Goal: Communication & Community: Participate in discussion

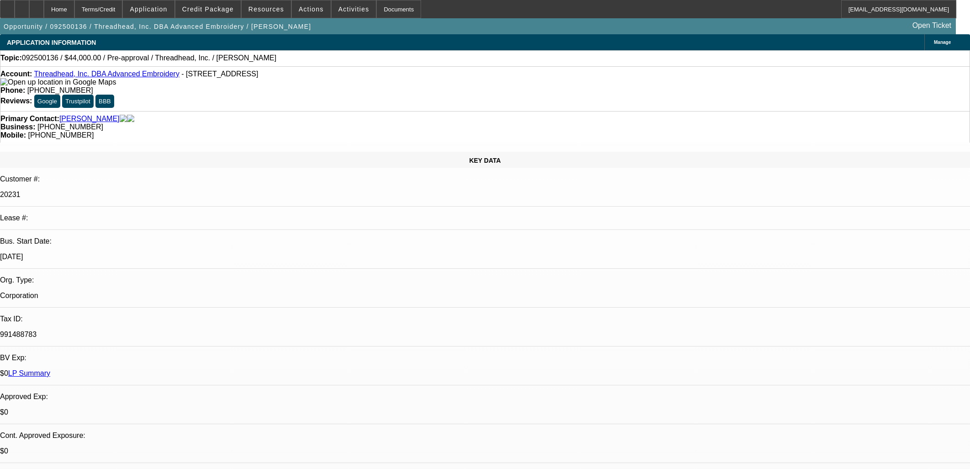
select select "0"
select select "2"
select select "0.1"
select select "4"
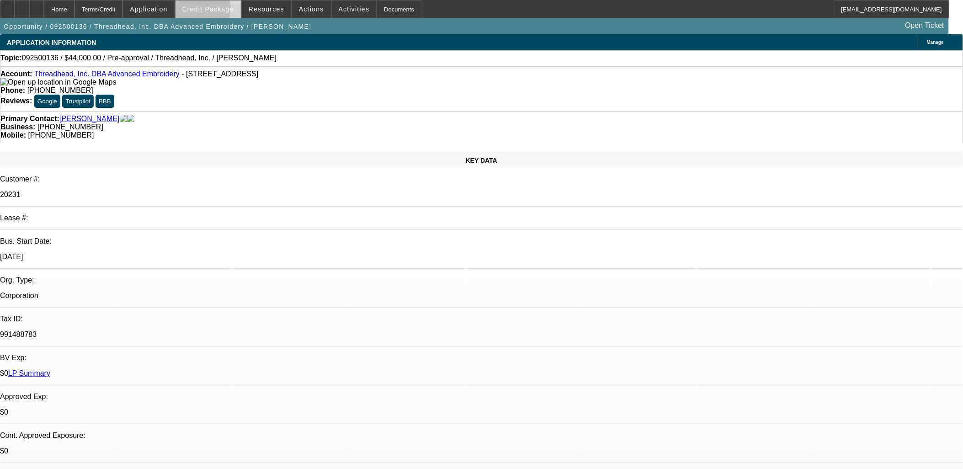
click at [217, 11] on span "Credit Package" at bounding box center [208, 8] width 52 height 7
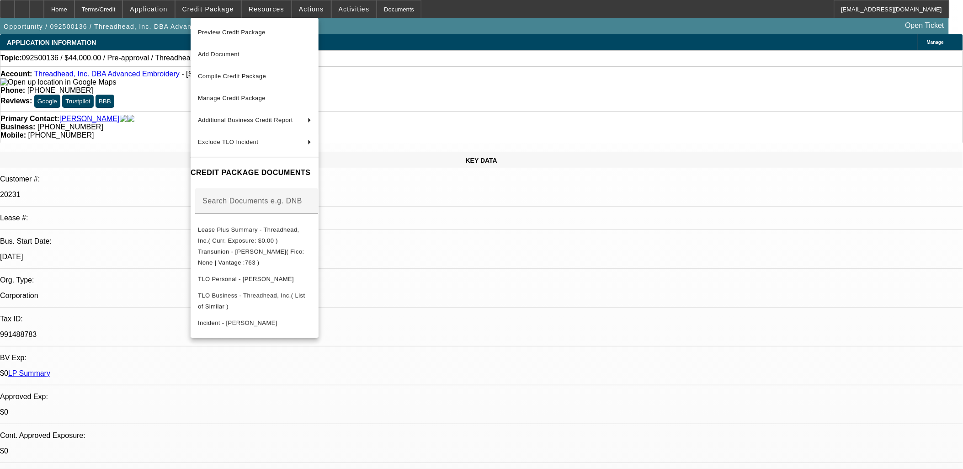
click at [217, 12] on div at bounding box center [481, 234] width 963 height 469
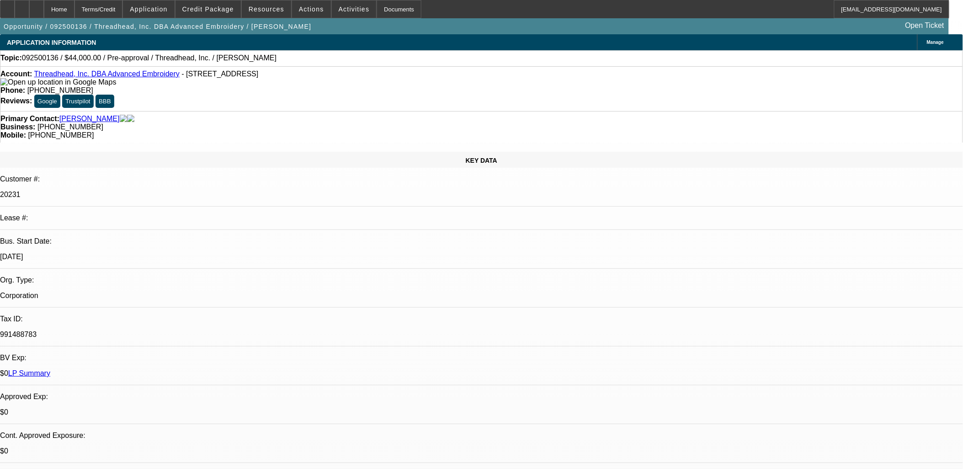
click at [729, 112] on mat-icon "reply_all" at bounding box center [725, 113] width 11 height 11
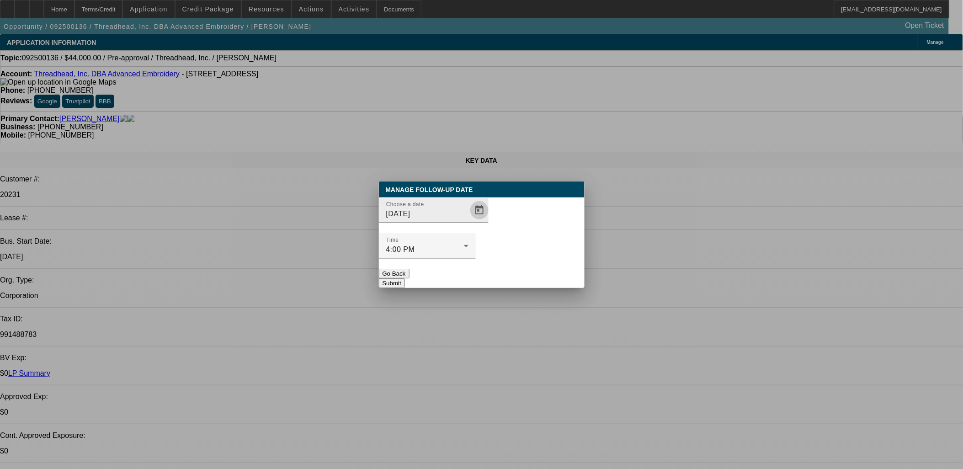
click at [468, 221] on span "Open calendar" at bounding box center [479, 210] width 22 height 22
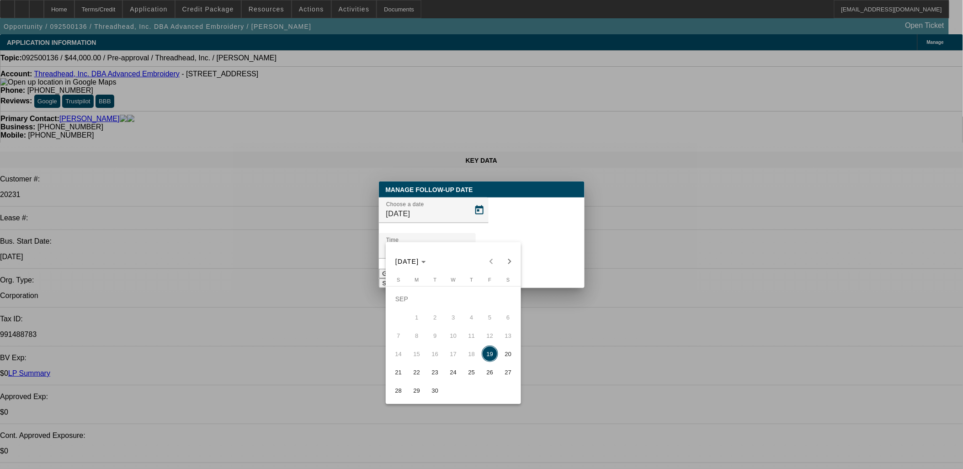
click at [434, 373] on span "23" at bounding box center [435, 372] width 16 height 16
type input "9/23/2025"
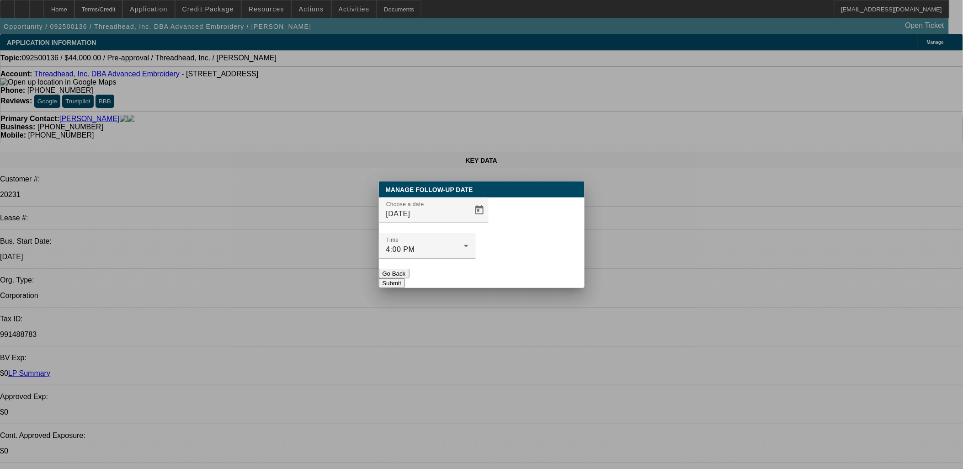
click at [405, 278] on button "Submit" at bounding box center [392, 283] width 26 height 10
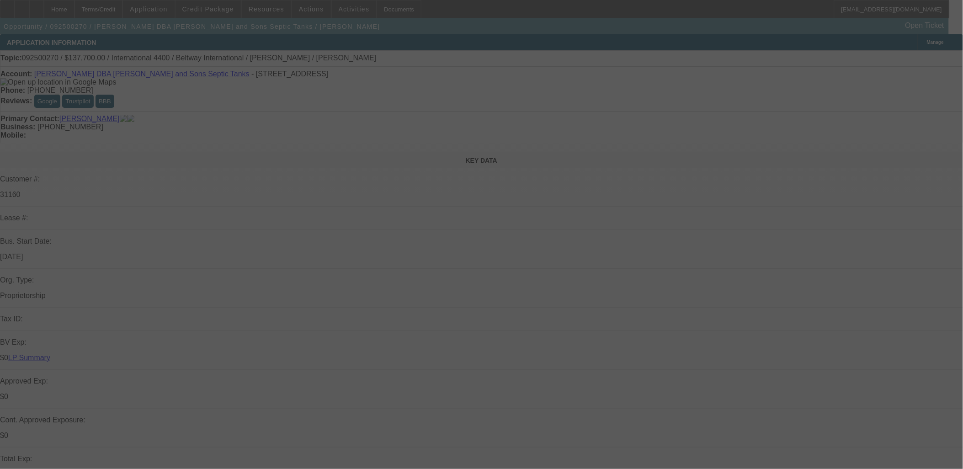
select select "0"
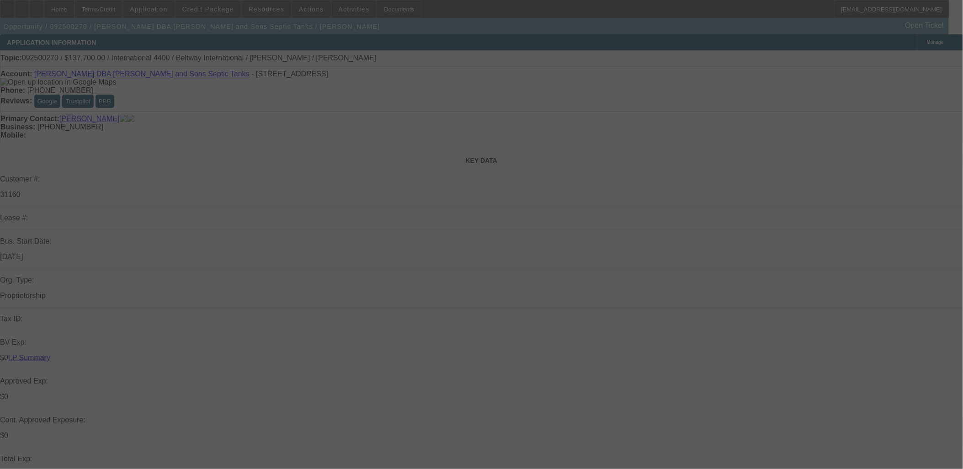
select select "0"
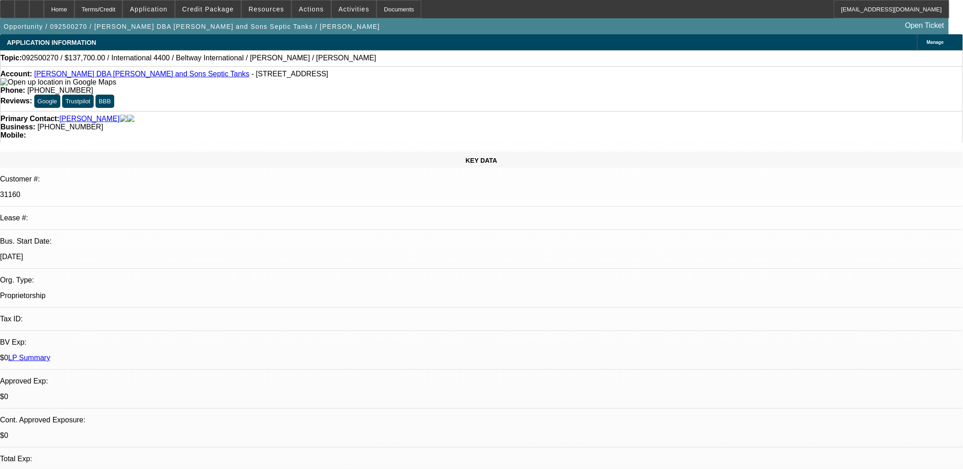
select select "1"
select select "3"
select select "6"
select select "1"
select select "3"
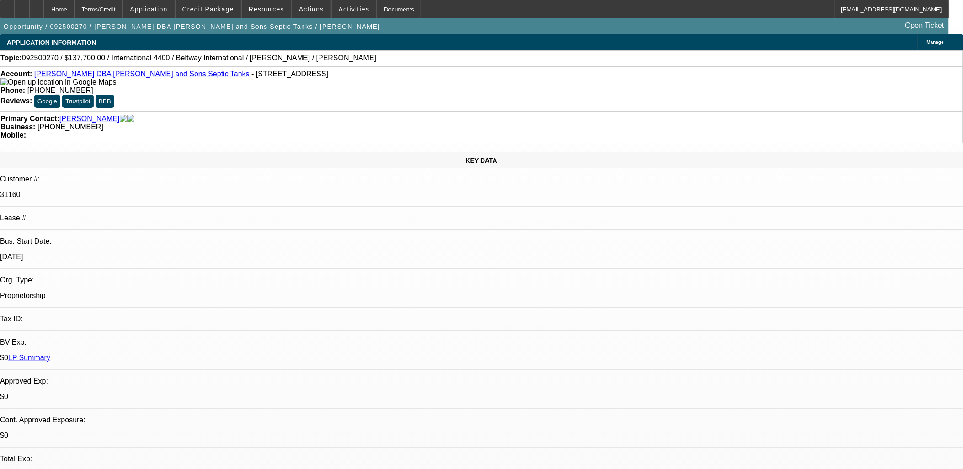
select select "6"
select select "1"
select select "2"
select select "6"
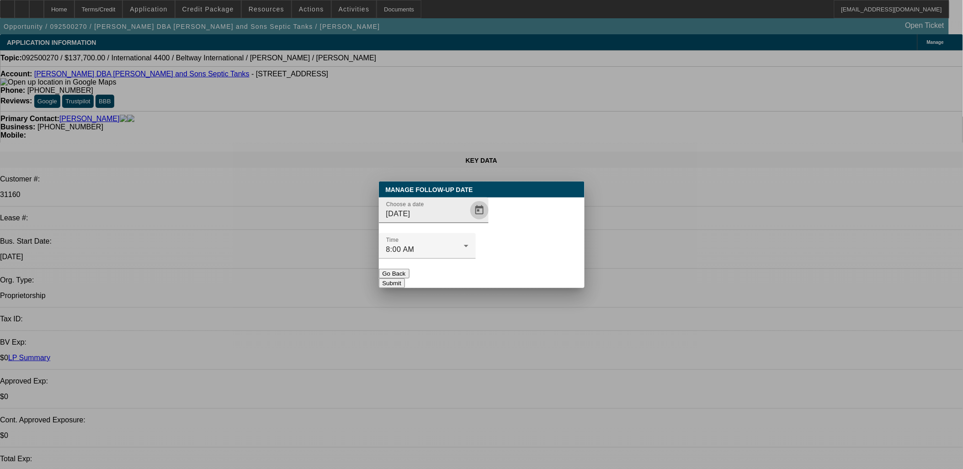
click at [468, 221] on span "Open calendar" at bounding box center [479, 210] width 22 height 22
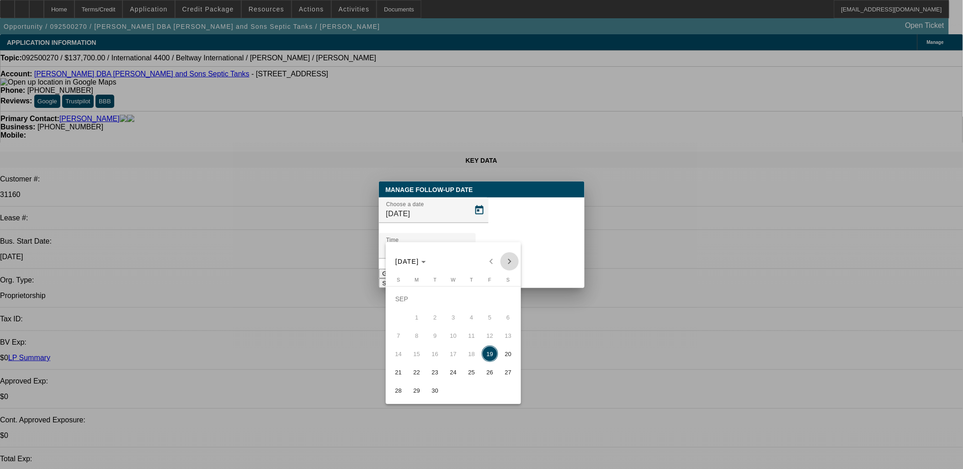
click at [506, 254] on span "Next month" at bounding box center [509, 261] width 18 height 18
click at [493, 338] on span "17" at bounding box center [490, 335] width 16 height 16
type input "10/17/2025"
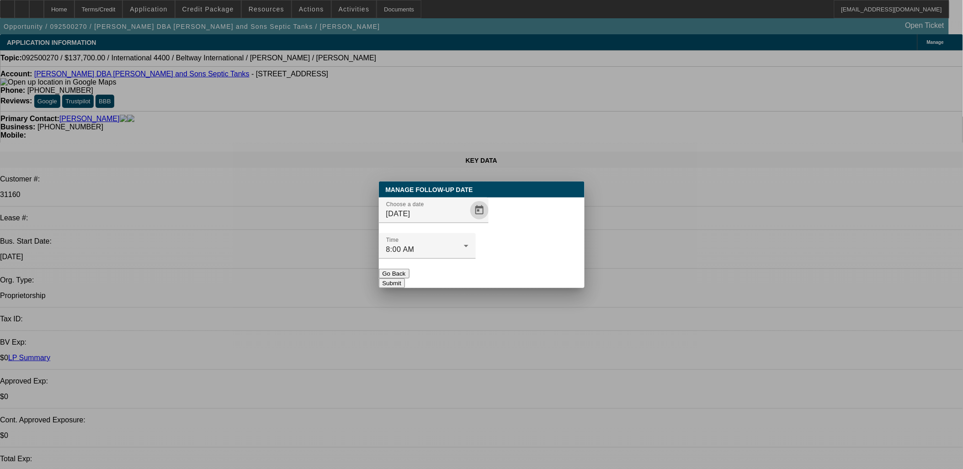
click at [405, 278] on button "Submit" at bounding box center [392, 283] width 26 height 10
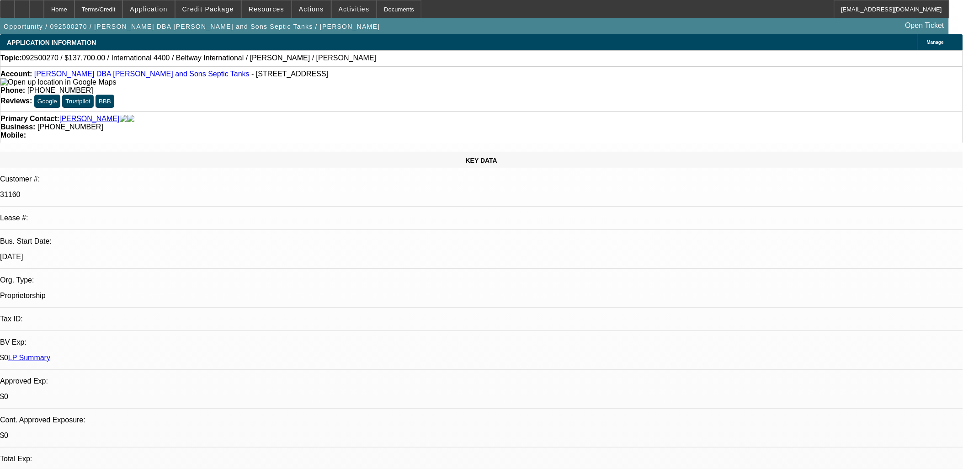
click at [37, 6] on icon at bounding box center [37, 6] width 0 height 0
select select "0"
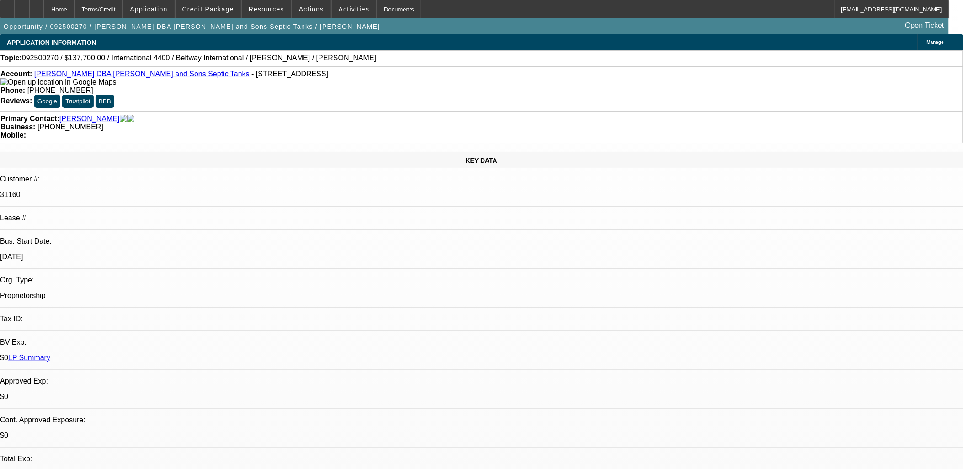
select select "0"
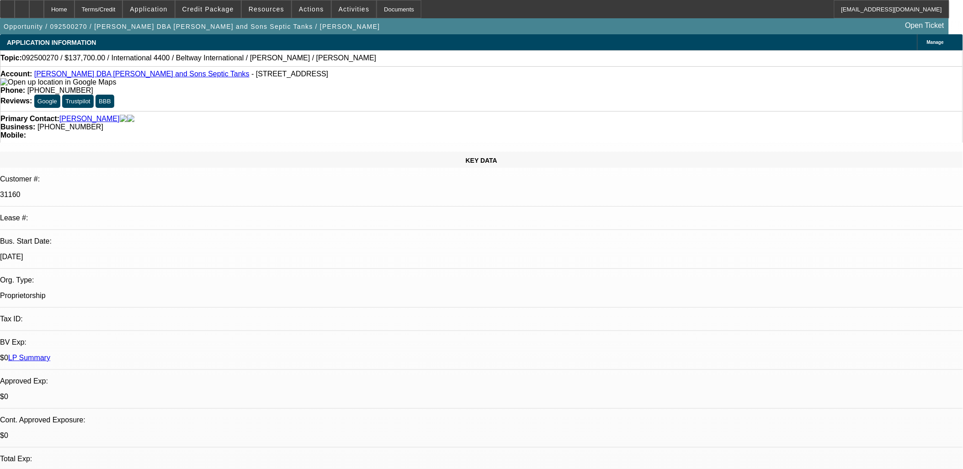
select select "0"
select select "1"
select select "3"
select select "6"
select select "1"
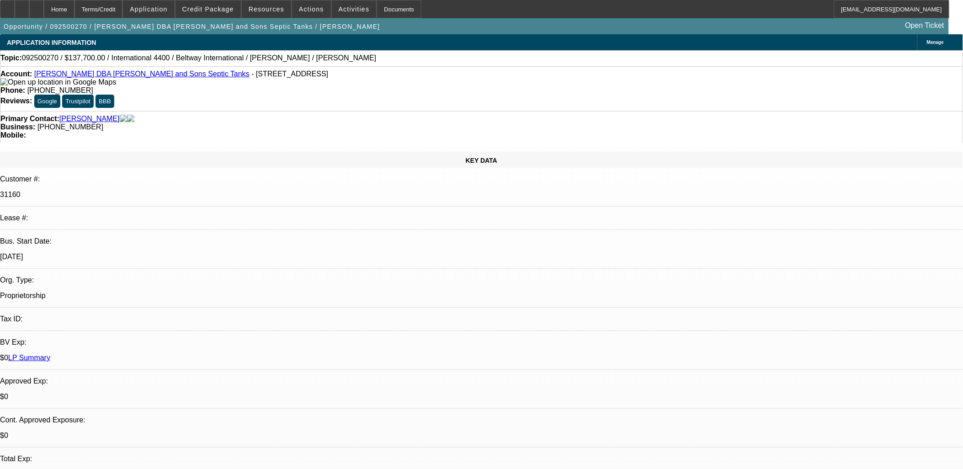
select select "3"
select select "6"
select select "1"
select select "2"
select select "6"
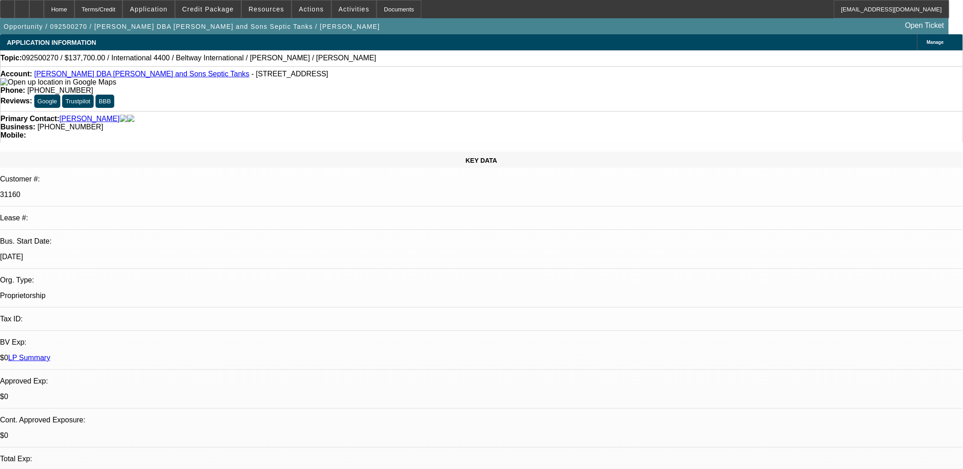
radio input "true"
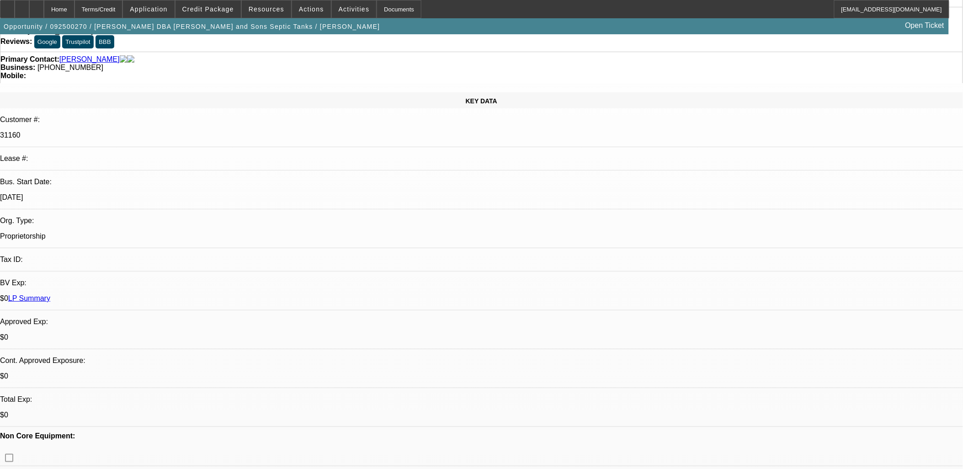
scroll to position [152, 0]
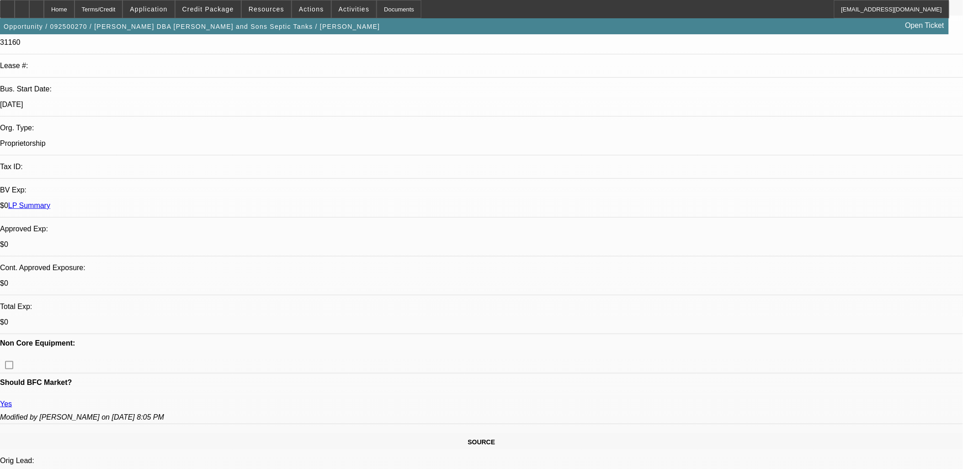
type textarea "Dealer didn't budge on price. Fred going home with nothing. He's buying land th…"
radio input "true"
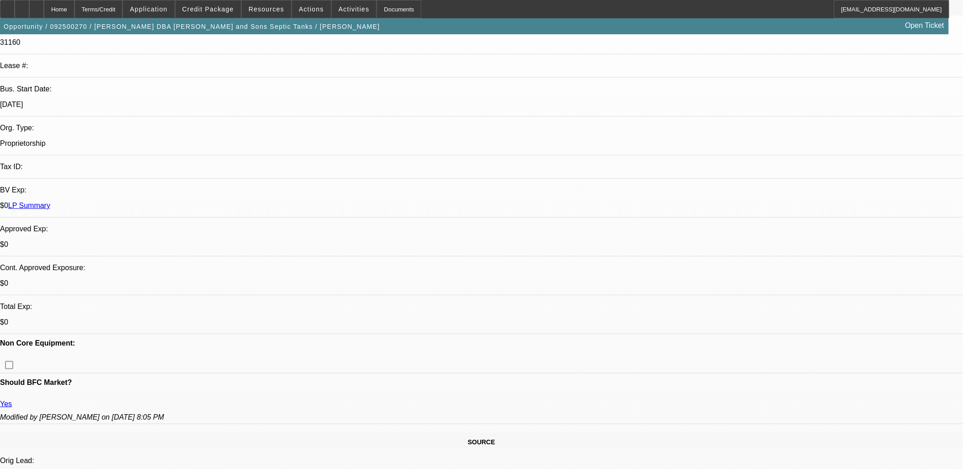
scroll to position [0, 0]
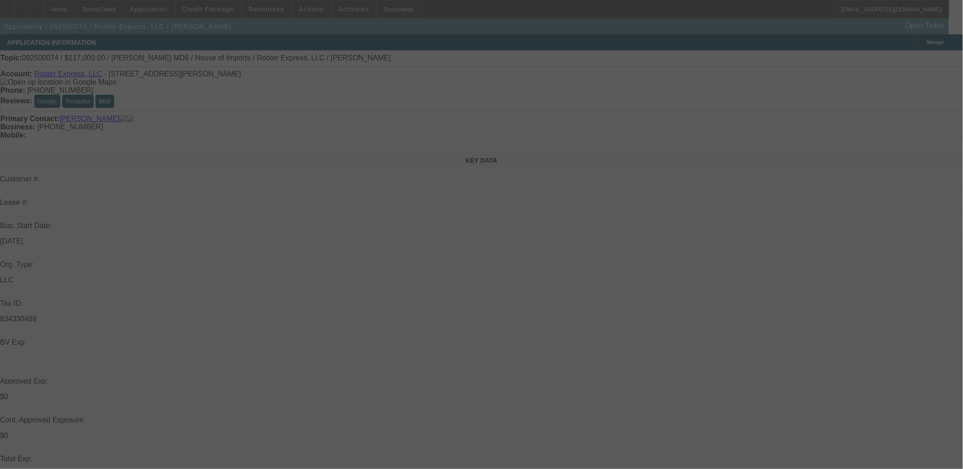
click at [551, 224] on div at bounding box center [481, 234] width 963 height 469
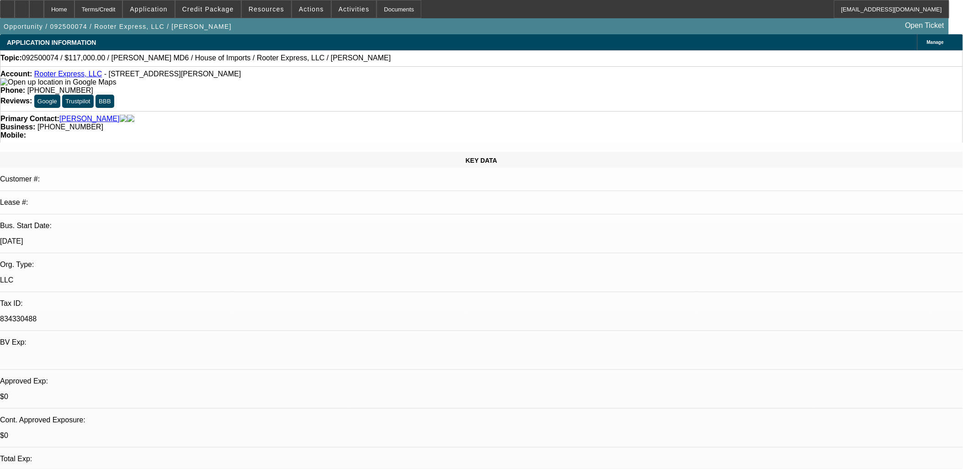
select select "0"
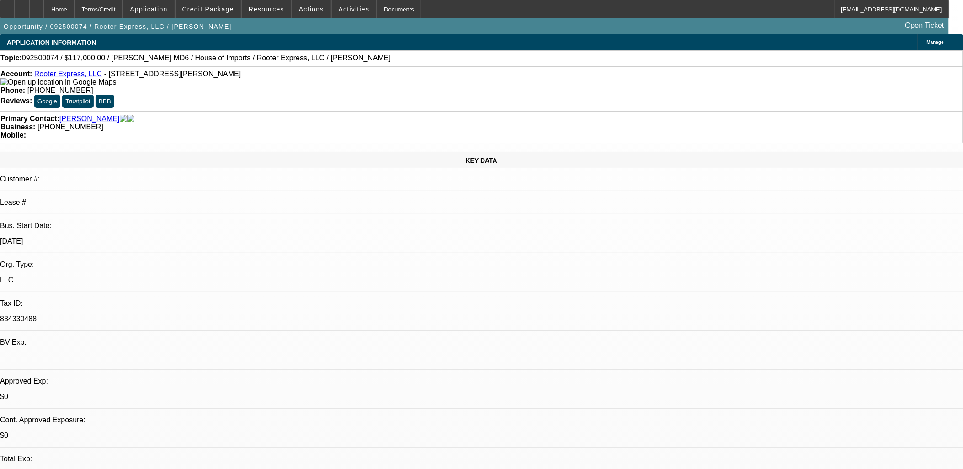
select select "0"
select select "0.1"
select select "0"
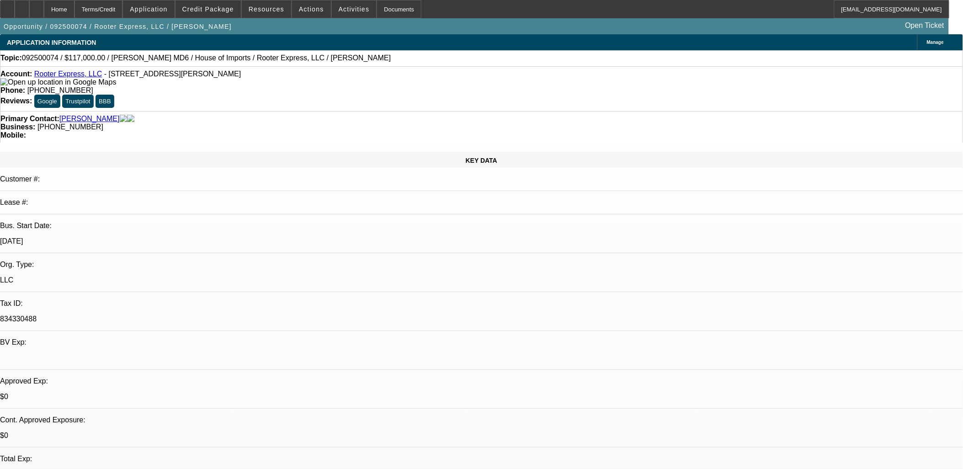
select select "0"
select select "1"
select select "2"
select select "6"
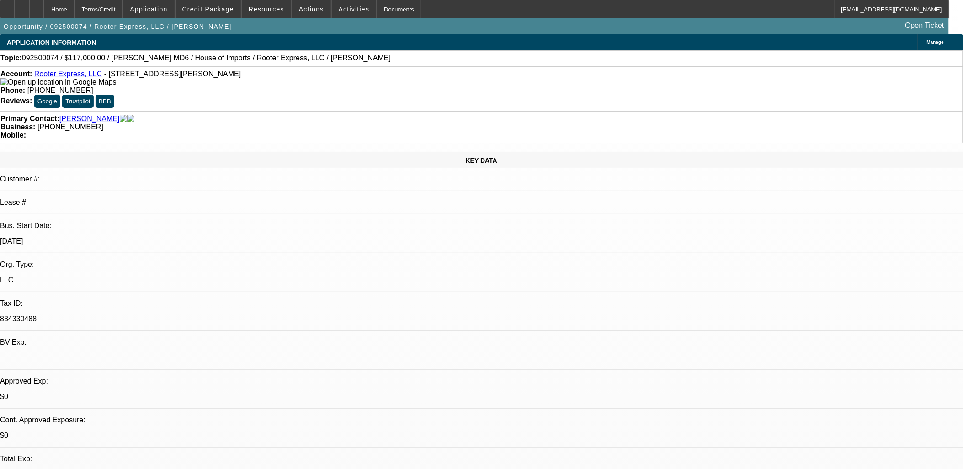
select select "1"
select select "2"
select select "6"
select select "1"
select select "2"
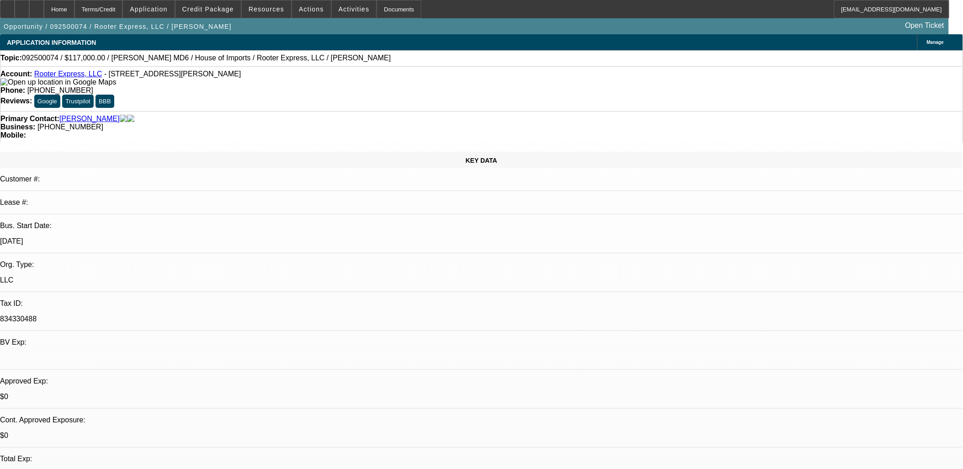
select select "6"
select select "1"
select select "3"
select select "6"
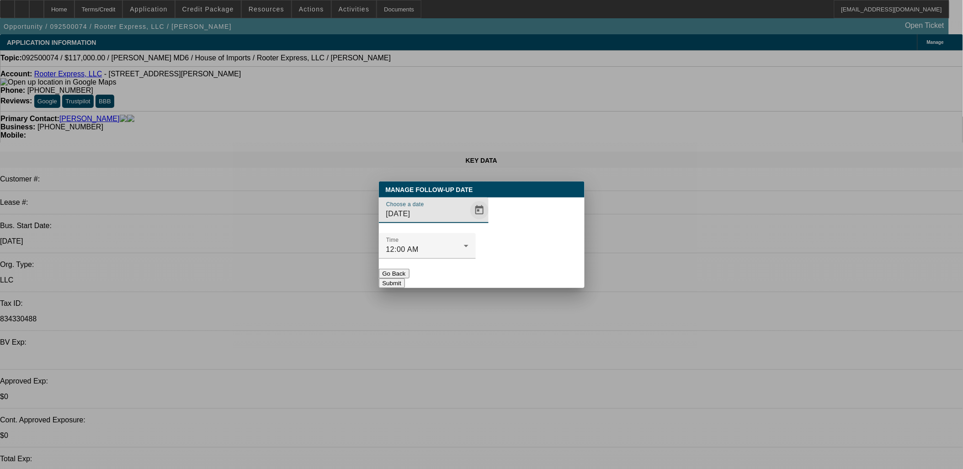
click at [468, 221] on span "Open calendar" at bounding box center [479, 210] width 22 height 22
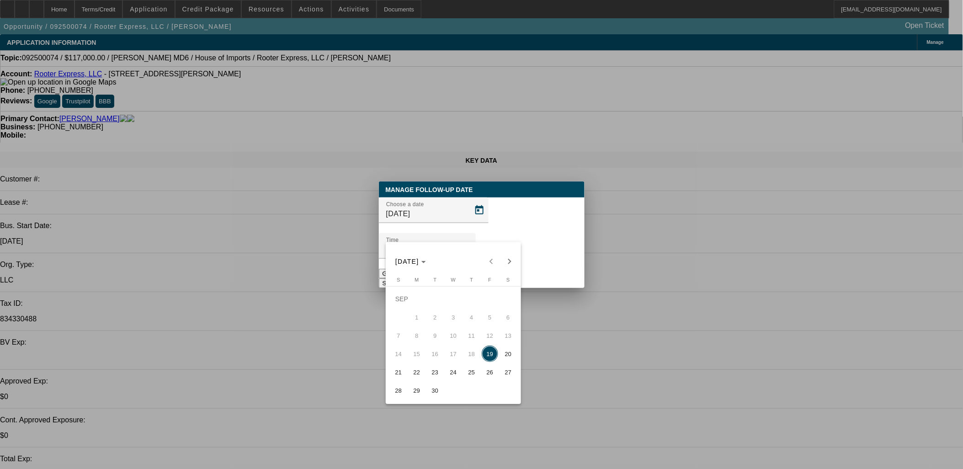
click at [417, 369] on span "22" at bounding box center [416, 372] width 16 height 16
type input "9/22/2025"
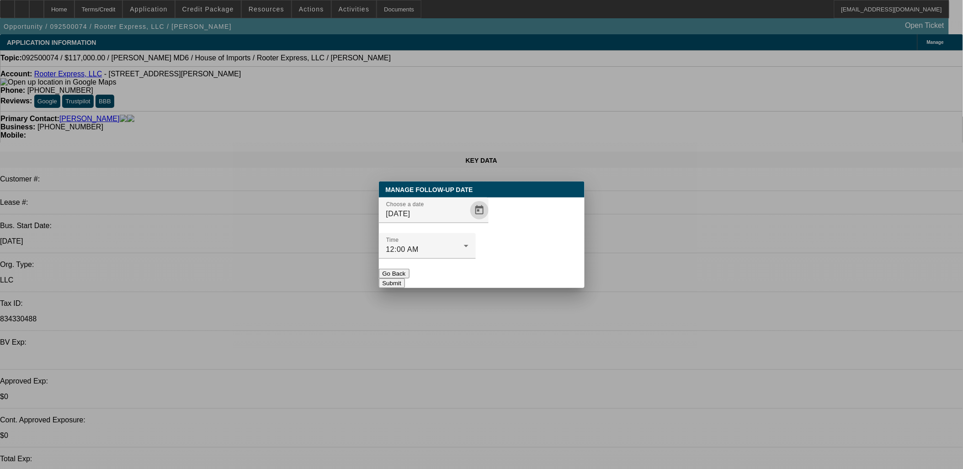
drag, startPoint x: 531, startPoint y: 259, endPoint x: 564, endPoint y: 249, distance: 33.7
click at [405, 278] on button "Submit" at bounding box center [392, 283] width 26 height 10
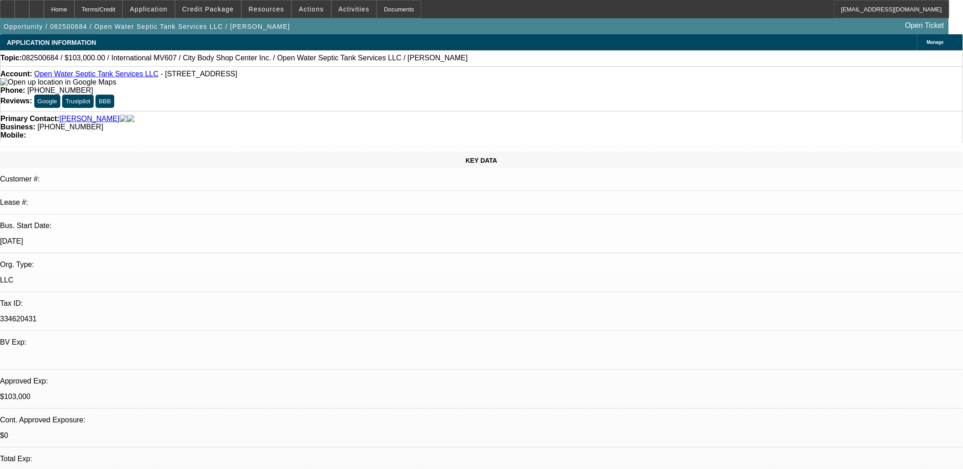
select select "0"
select select "2"
select select "0"
select select "2"
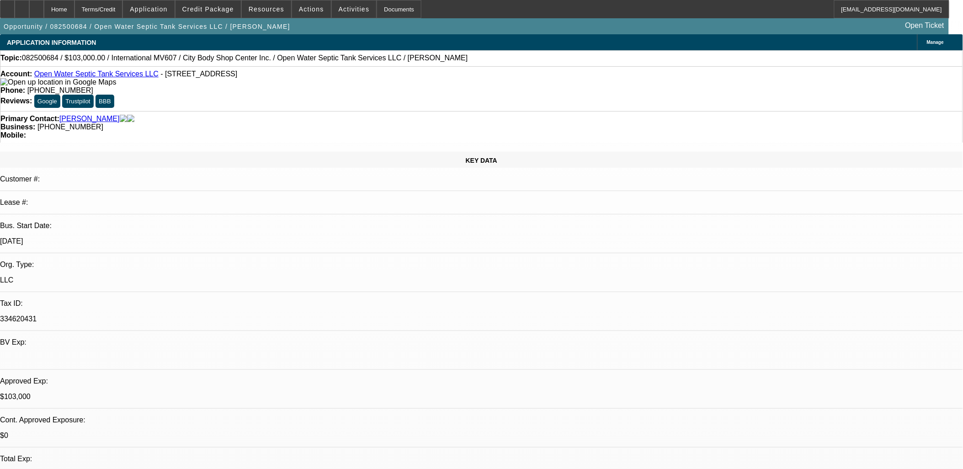
select select "0"
select select "2"
select select "0"
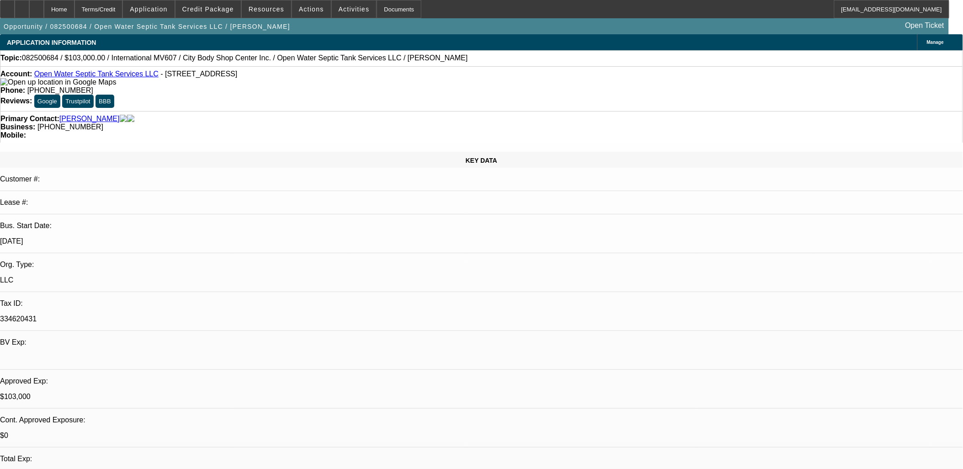
select select "2"
select select "0"
select select "1"
select select "2"
select select "6"
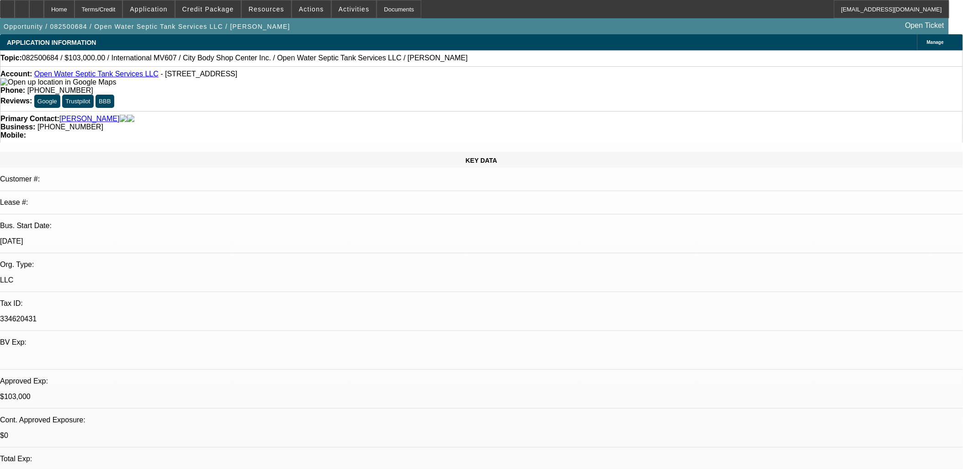
select select "1"
select select "2"
select select "6"
select select "1"
select select "2"
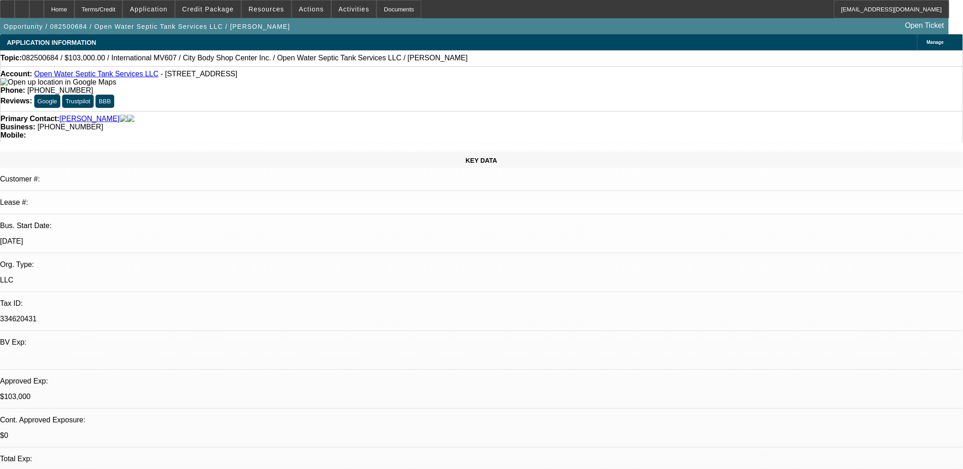
select select "6"
select select "1"
select select "2"
select select "6"
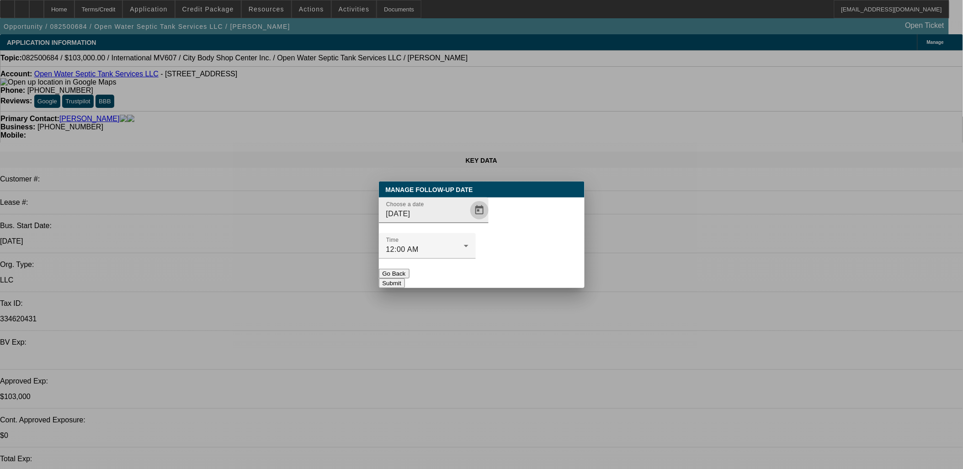
click at [468, 221] on span "Open calendar" at bounding box center [479, 210] width 22 height 22
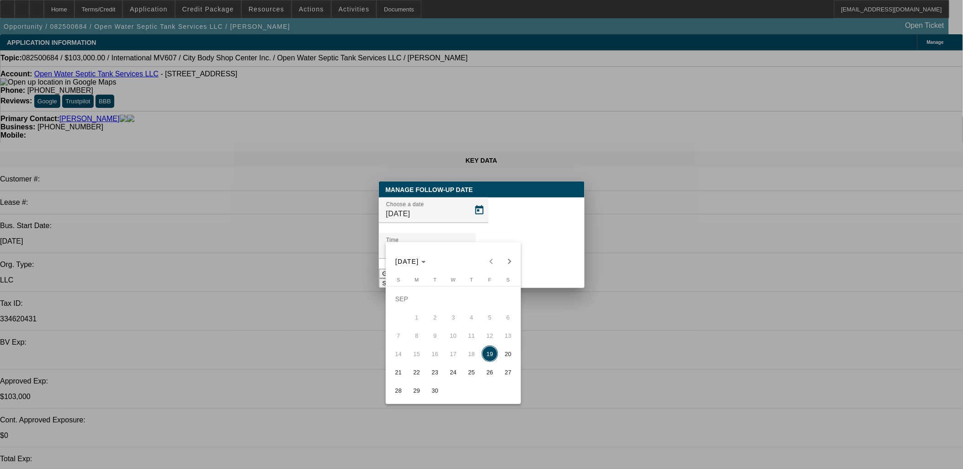
click at [434, 367] on span "23" at bounding box center [435, 372] width 16 height 16
type input "9/23/2025"
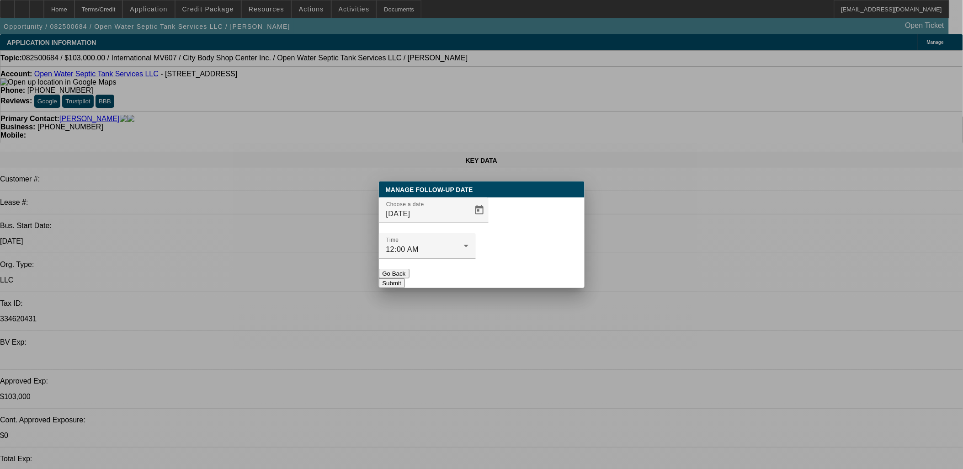
drag, startPoint x: 516, startPoint y: 257, endPoint x: 719, endPoint y: 241, distance: 203.0
click at [405, 278] on button "Submit" at bounding box center [392, 283] width 26 height 10
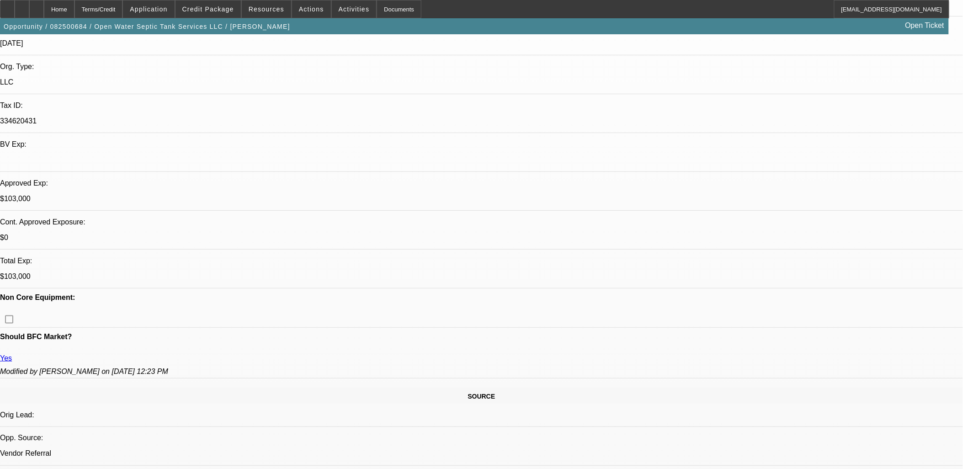
scroll to position [203, 0]
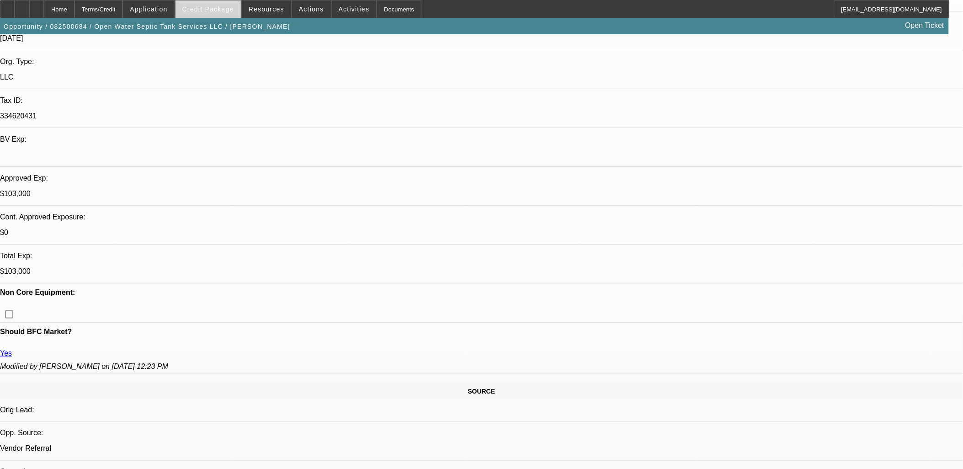
drag, startPoint x: 224, startPoint y: 12, endPoint x: 227, endPoint y: 16, distance: 4.7
click at [224, 12] on button "Credit Package" at bounding box center [207, 8] width 65 height 17
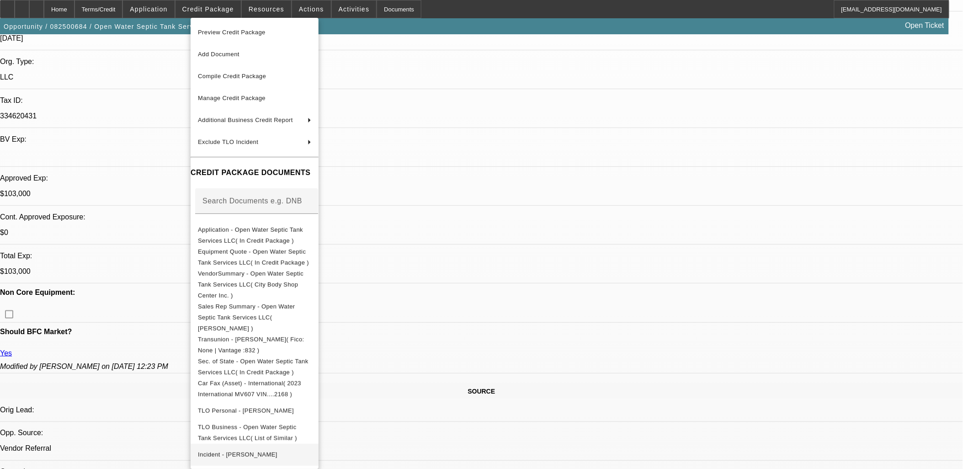
scroll to position [52, 0]
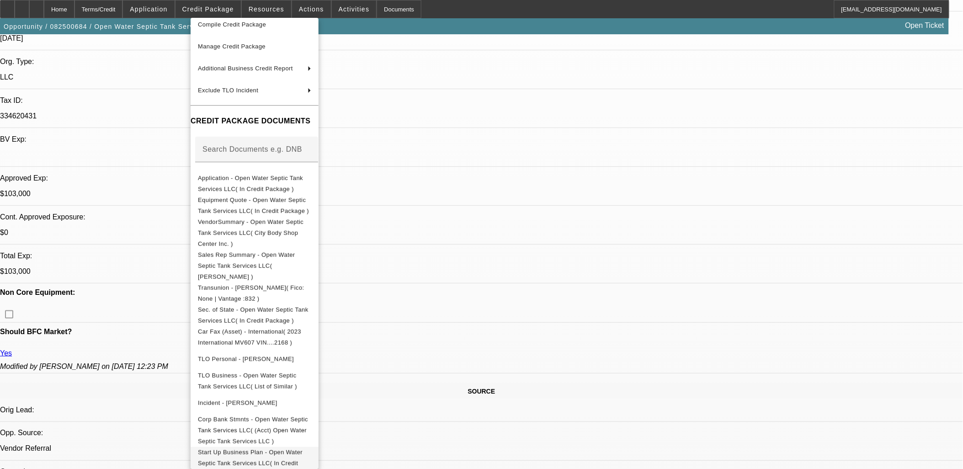
drag, startPoint x: 296, startPoint y: 427, endPoint x: 313, endPoint y: 405, distance: 27.8
click at [296, 446] on span "Start Up Business Plan - Open Water Septic Tank Services LLC( In Credit Package…" at bounding box center [254, 462] width 113 height 33
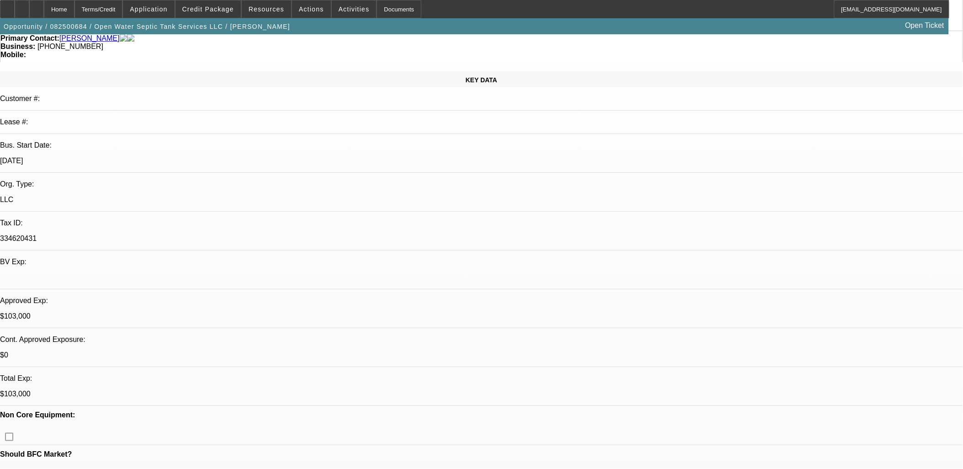
scroll to position [0, 0]
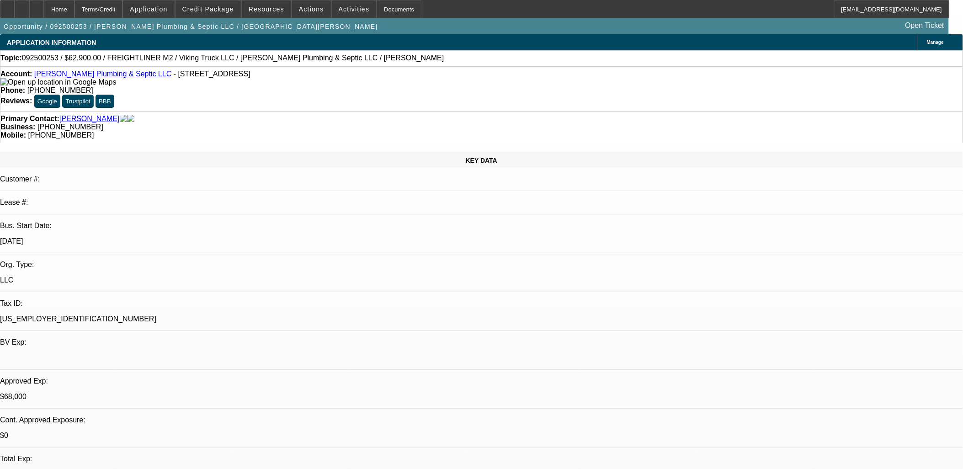
select select "0"
select select "2"
select select "0"
select select "0.1"
select select "2"
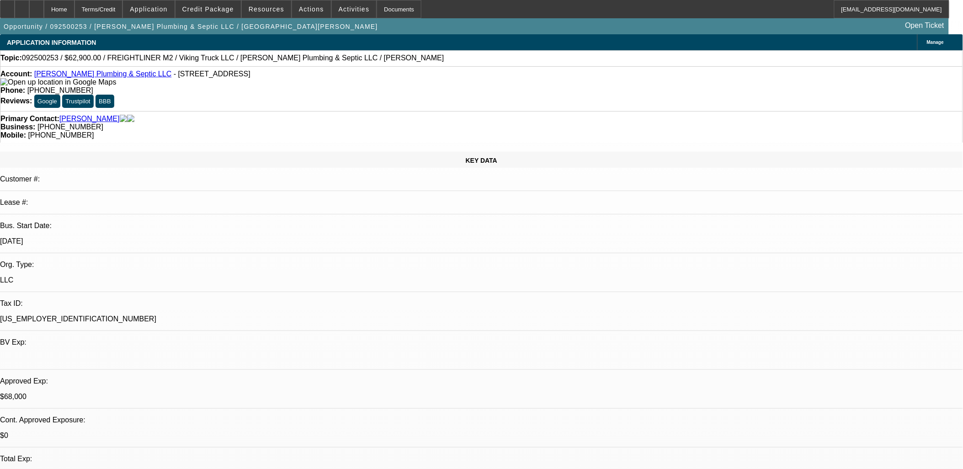
select select "0"
select select "2"
select select "0"
select select "0.1"
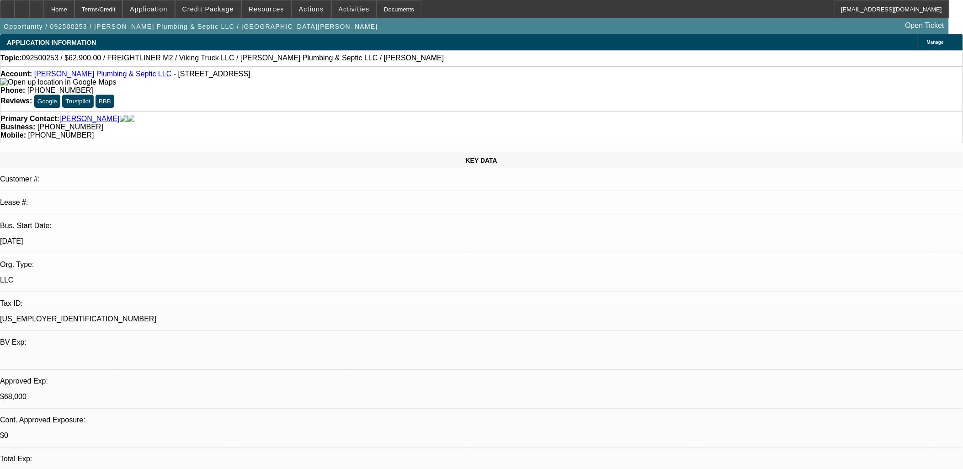
select select "2"
select select "0"
select select "1"
select select "2"
select select "6"
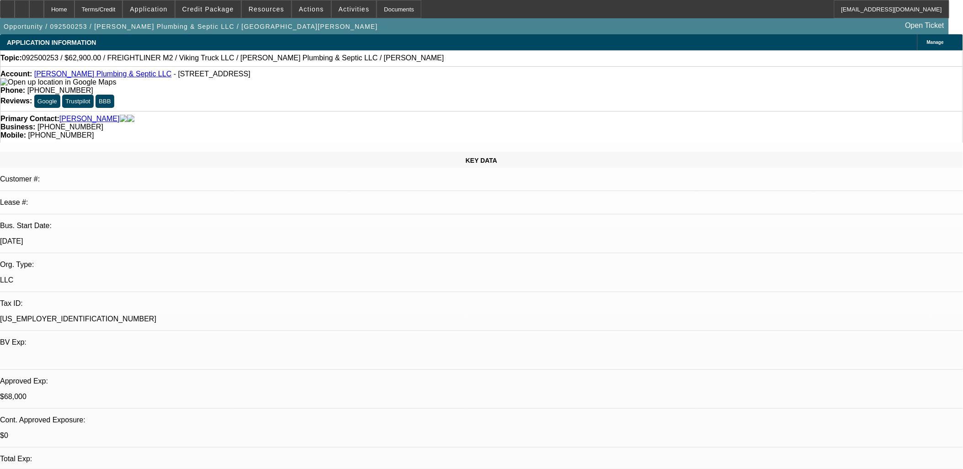
select select "1"
select select "2"
select select "6"
select select "1"
select select "2"
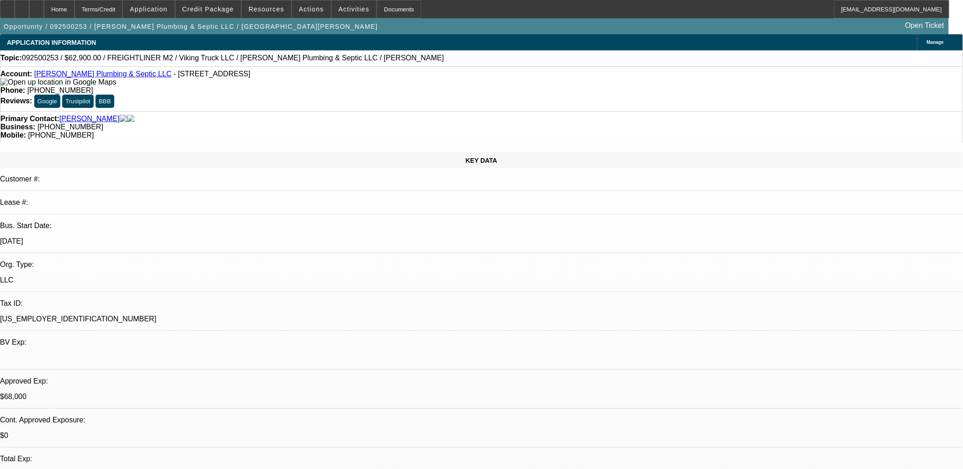
select select "6"
select select "1"
select select "2"
select select "6"
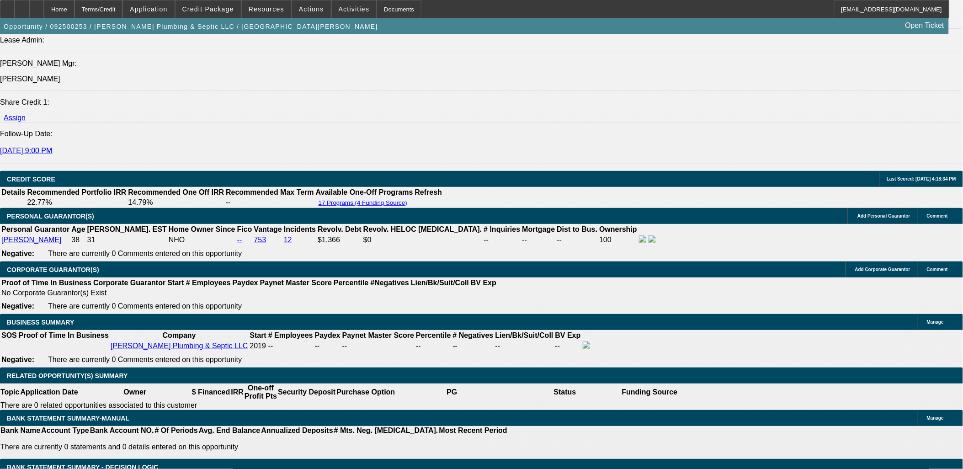
scroll to position [304, 0]
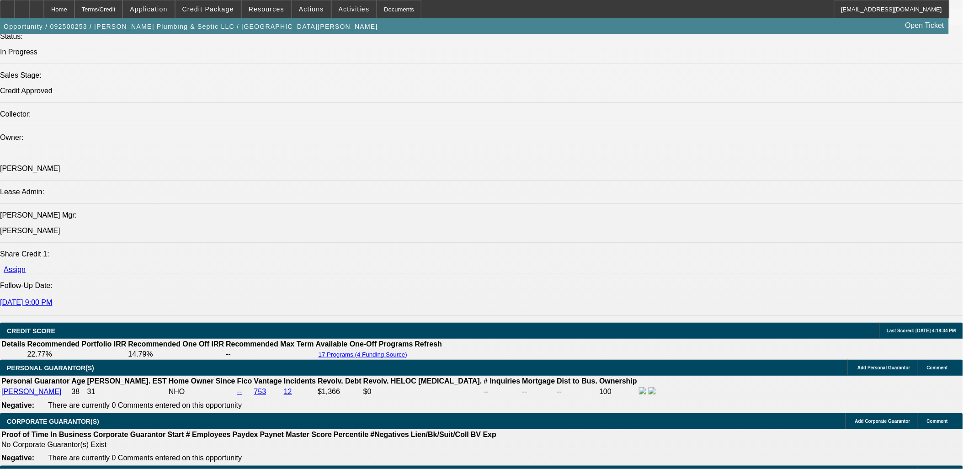
scroll to position [1066, 0]
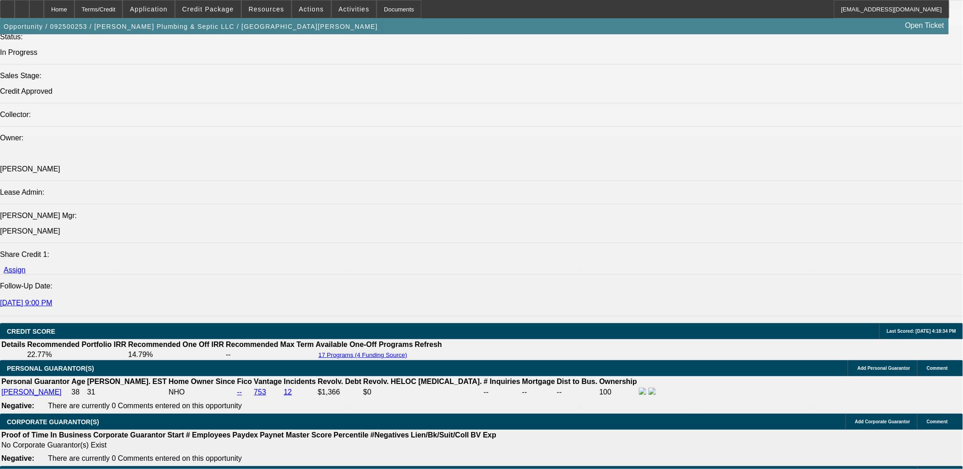
select select "0.1"
select select "2"
select select "0"
select select "6"
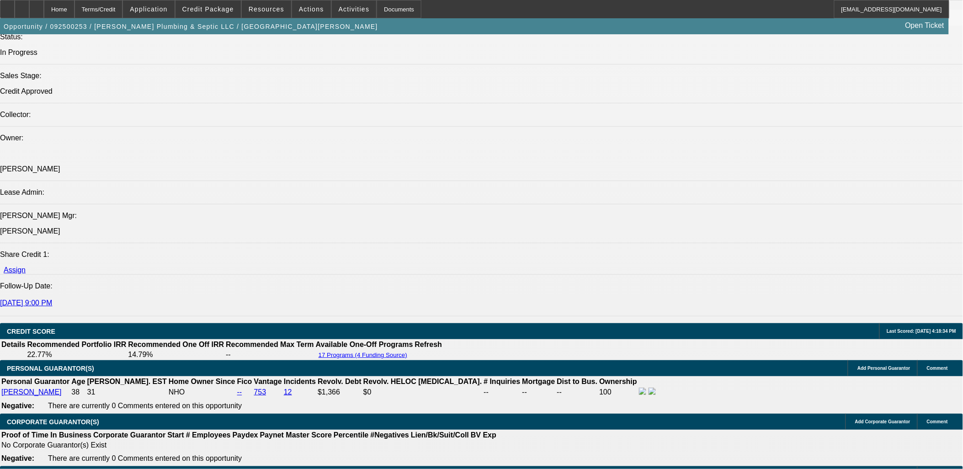
select select "0.1"
select select "0"
select select "3"
select select "0"
select select "6"
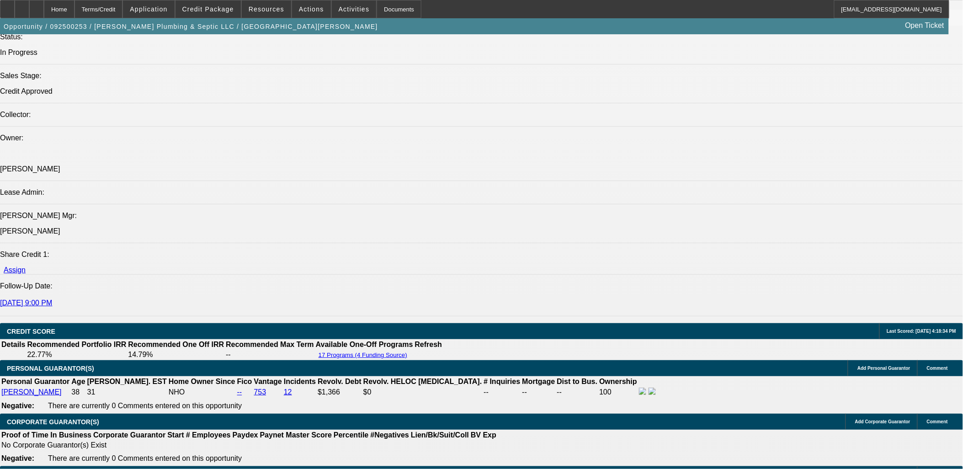
select select "0.1"
select select "0"
select select "3"
select select "0"
select select "6"
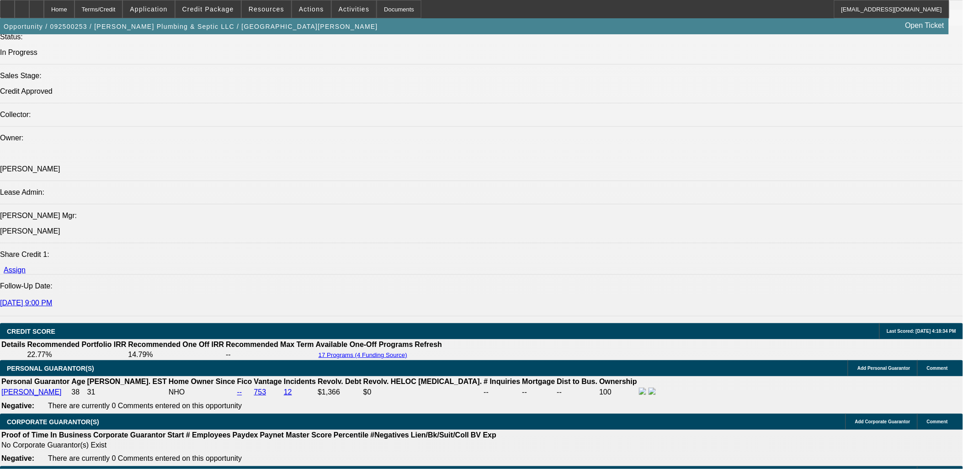
select select "0.1"
select select "0"
select select "3"
select select "0"
select select "6"
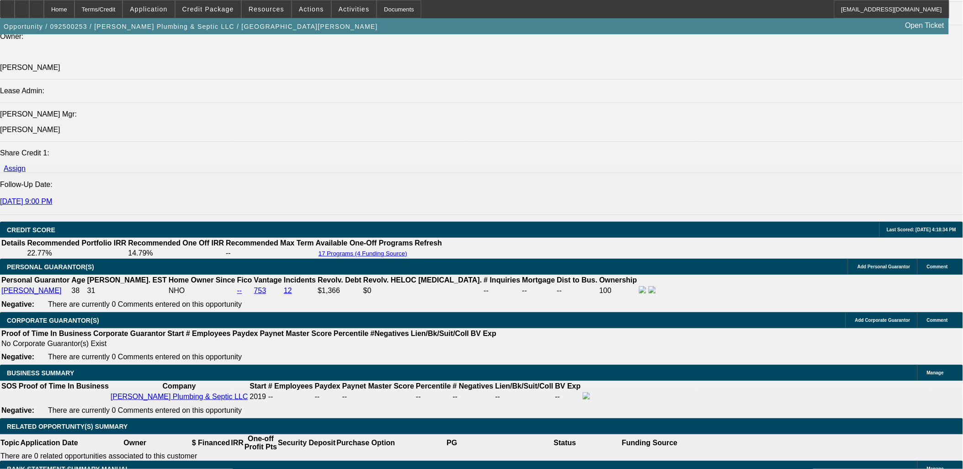
scroll to position [1117, 0]
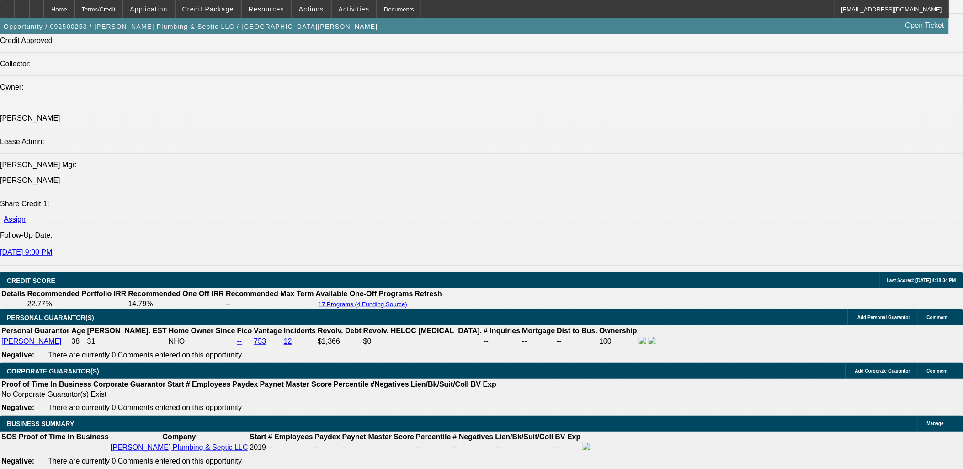
select select "0"
select select "2"
select select "0"
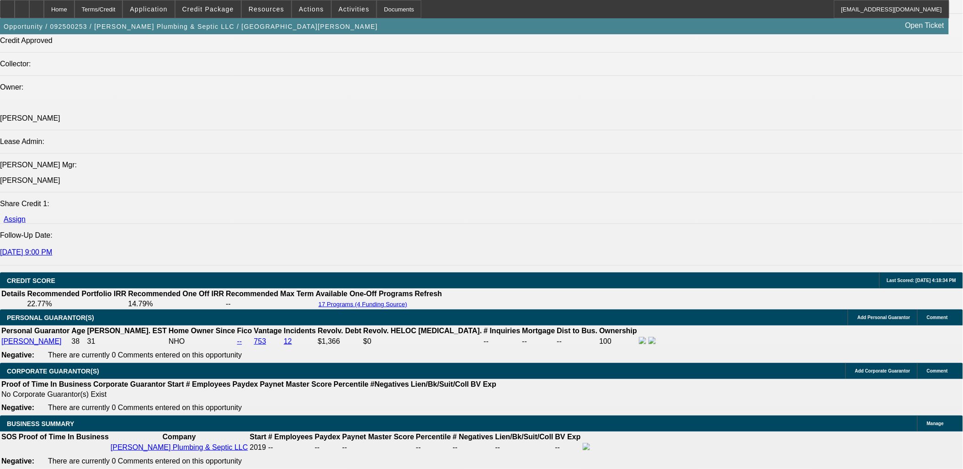
select select "6"
select select "0.1"
select select "2"
select select "0"
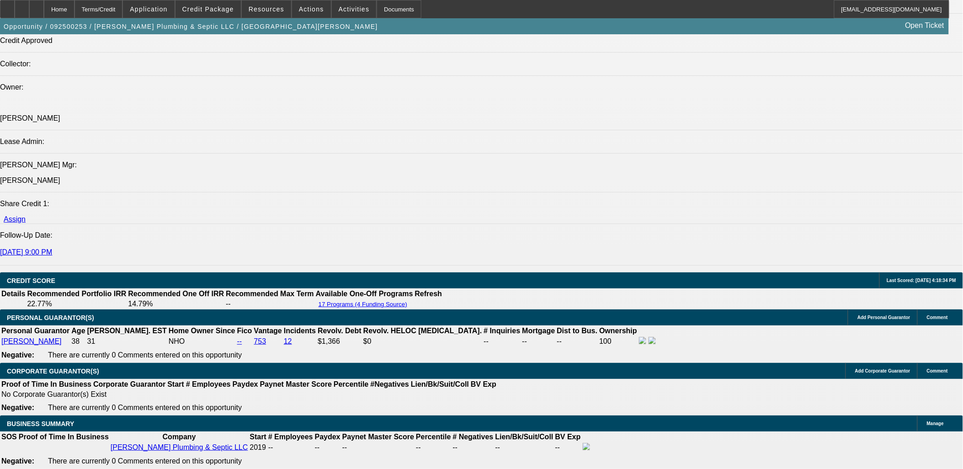
select select "6"
select select "0"
select select "2"
select select "0"
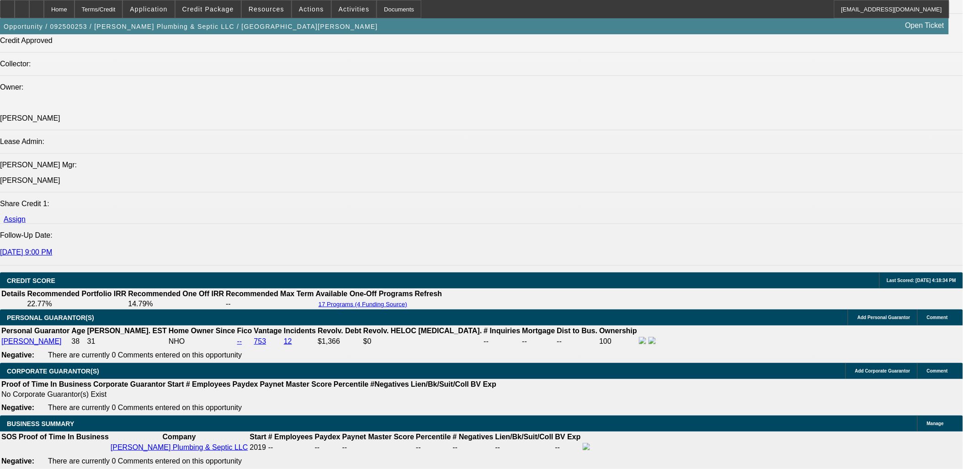
select select "6"
select select "0.1"
select select "2"
select select "0"
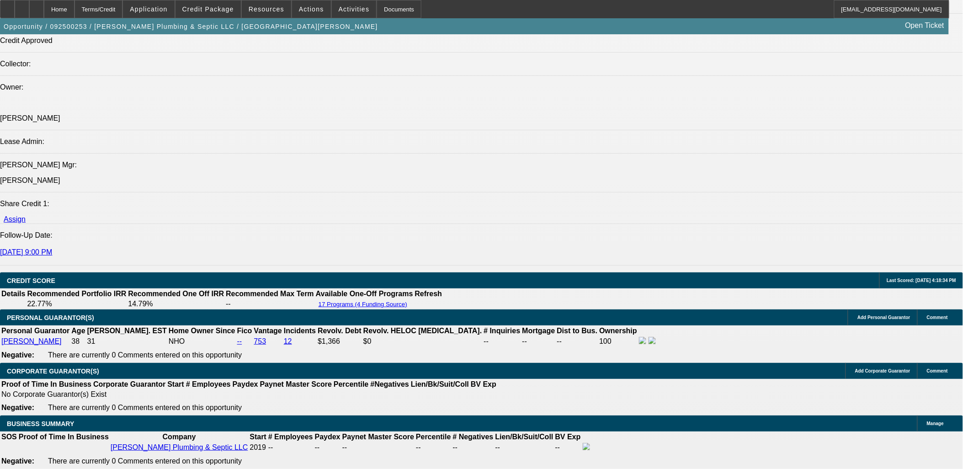
select select "6"
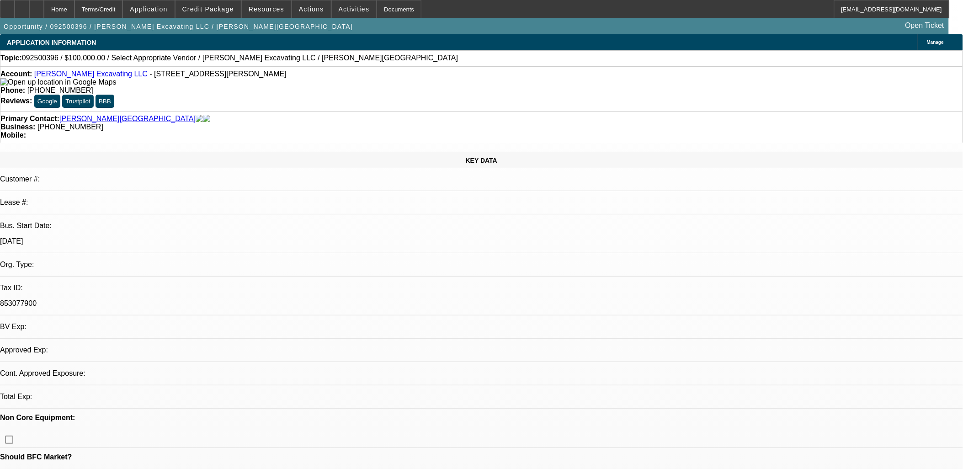
select select "0"
select select "2"
select select "0.1"
select select "4"
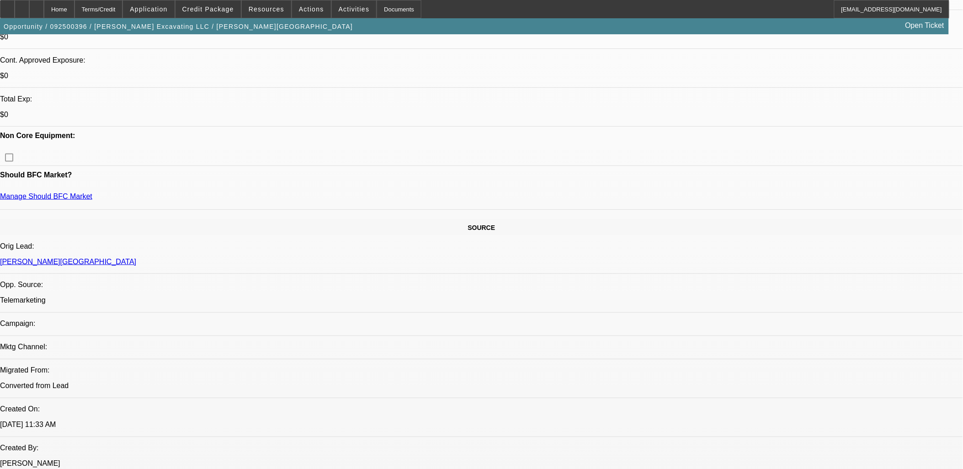
scroll to position [355, 0]
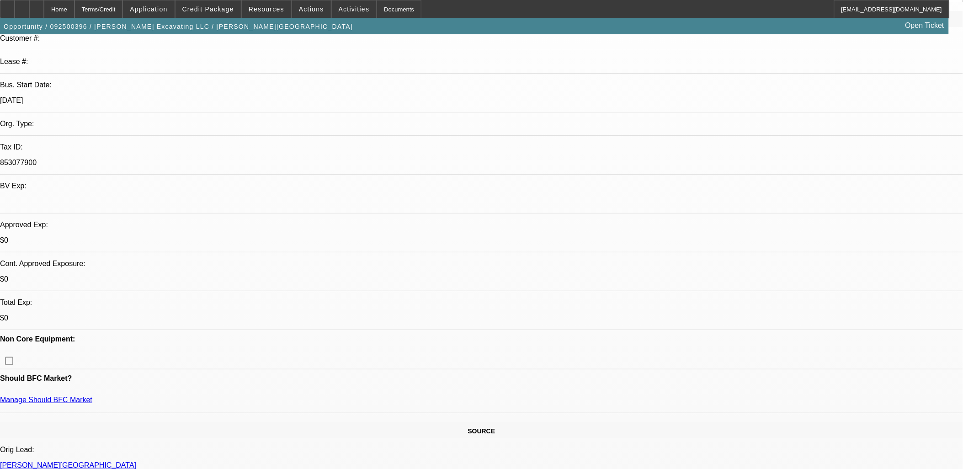
scroll to position [0, 0]
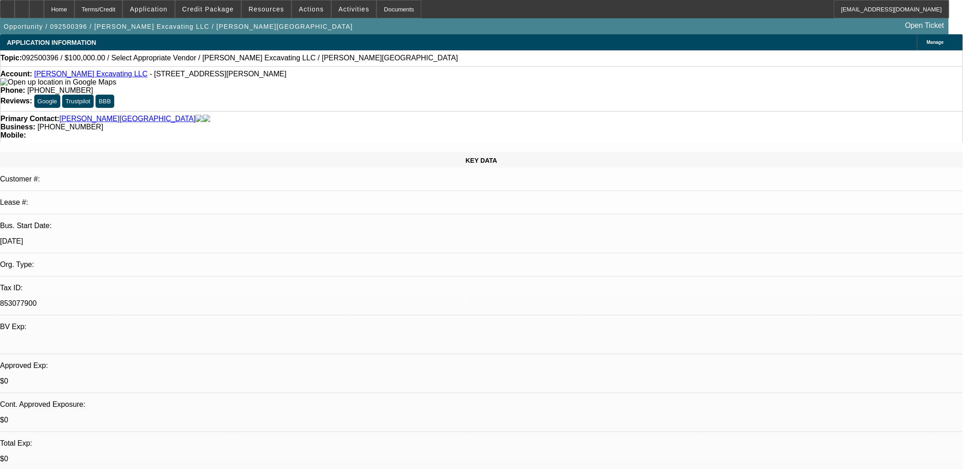
click at [70, 74] on link "Staebler Excavating LLC" at bounding box center [90, 74] width 113 height 8
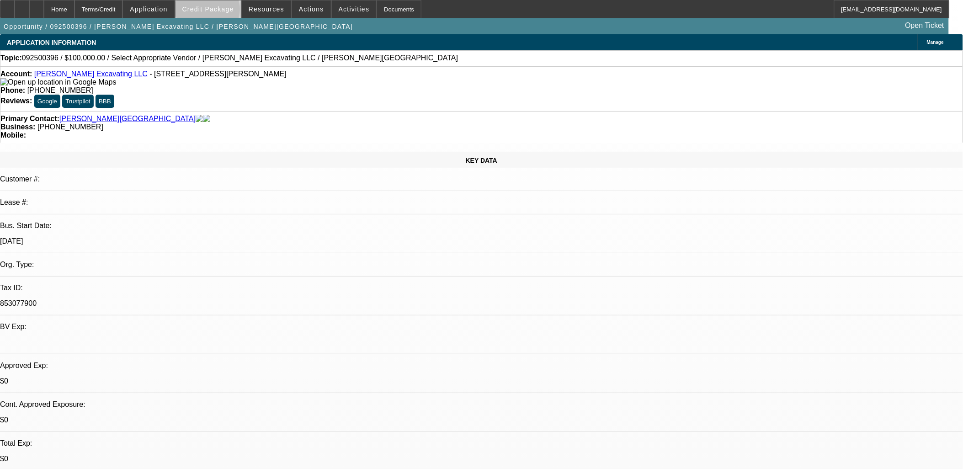
click at [222, 11] on span "Credit Package" at bounding box center [208, 8] width 52 height 7
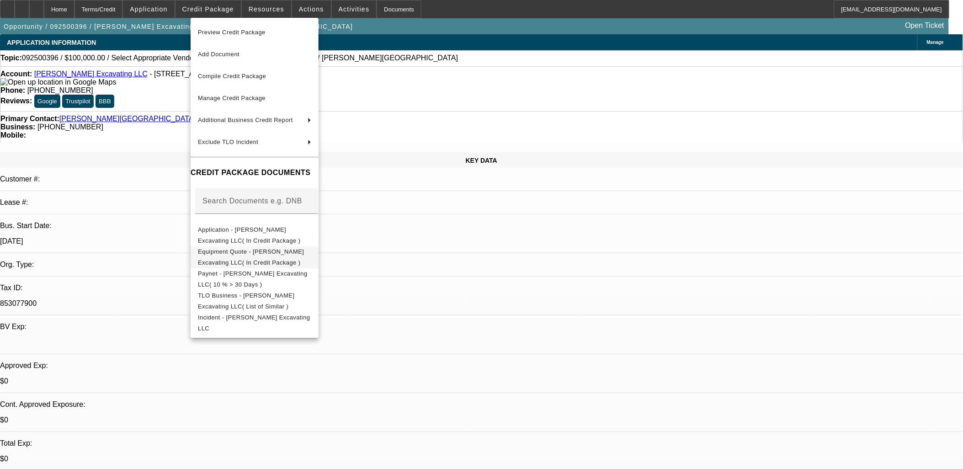
click at [304, 252] on span "Equipment Quote - Staebler Excavating LLC( In Credit Package )" at bounding box center [251, 257] width 106 height 18
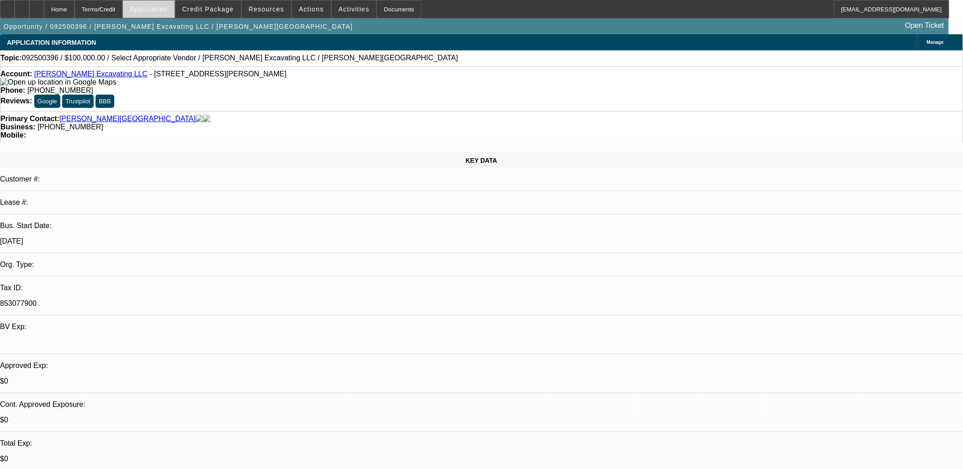
click at [164, 7] on span "Application" at bounding box center [148, 8] width 37 height 7
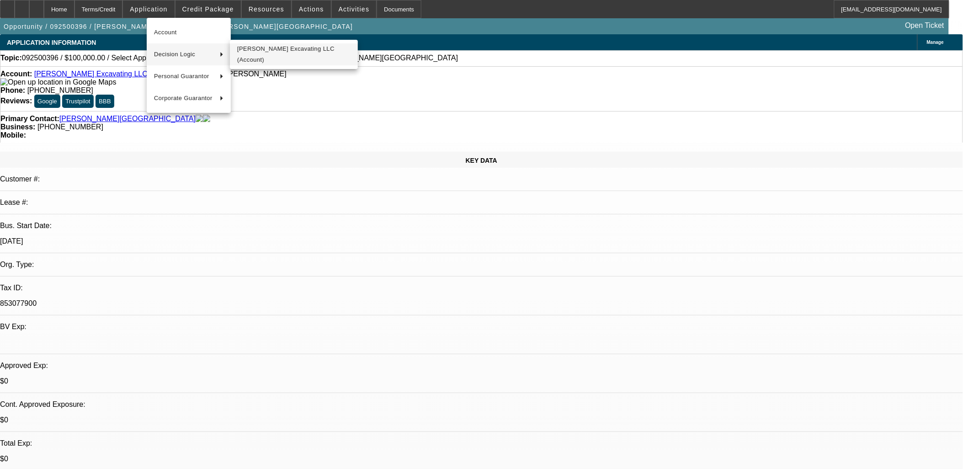
click at [280, 52] on span "Staebler Excavating LLC (Account)" at bounding box center [293, 54] width 113 height 22
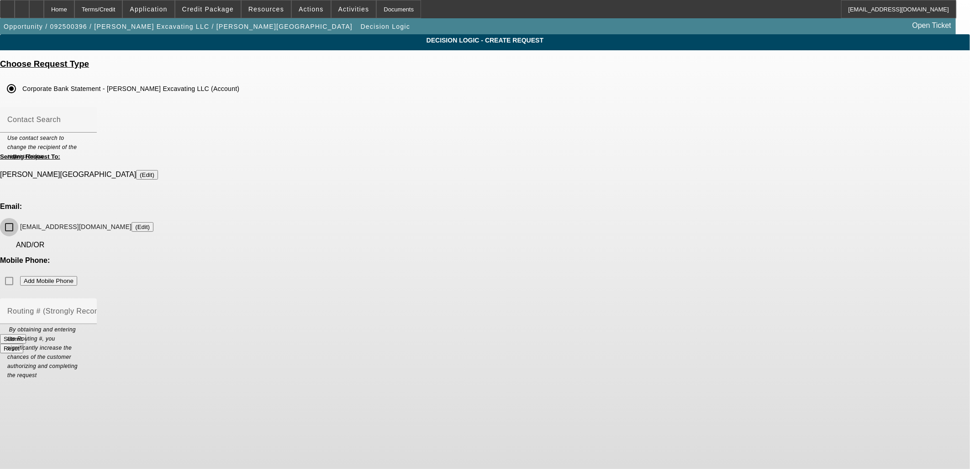
click at [18, 218] on input "staeblerexcavating00@gmail.com (Edit)" at bounding box center [9, 227] width 18 height 18
click at [26, 334] on button "Submit" at bounding box center [13, 339] width 26 height 10
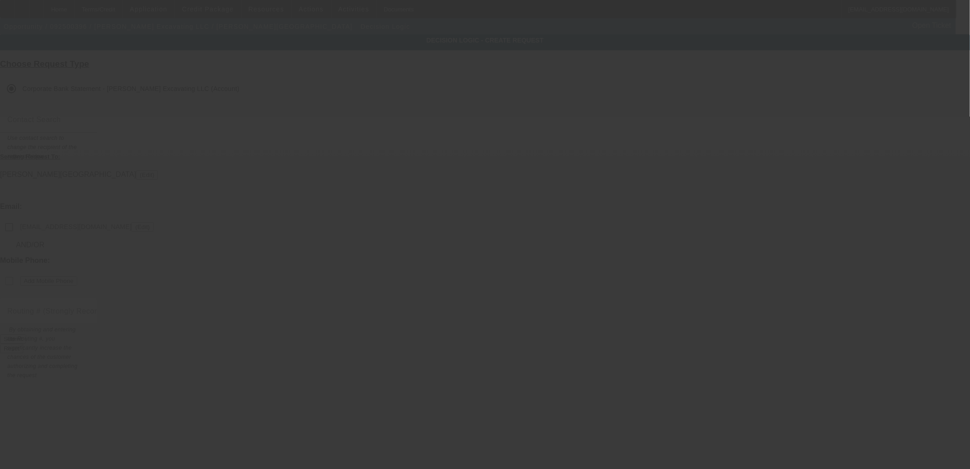
checkbox input "false"
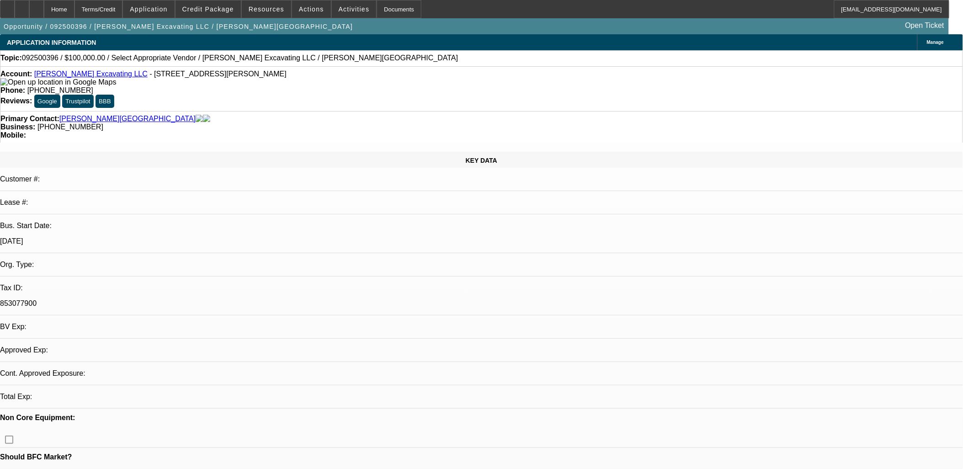
select select "0"
select select "2"
select select "0.1"
select select "4"
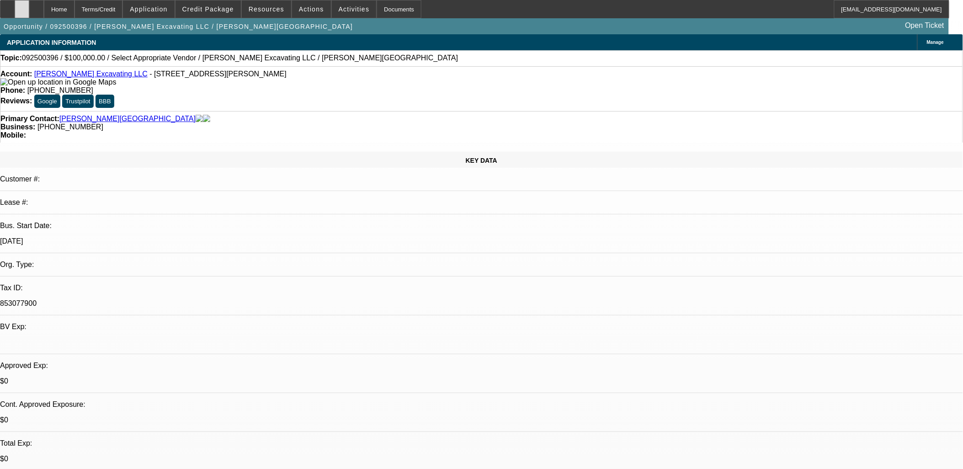
click at [29, 3] on div at bounding box center [22, 9] width 15 height 18
click at [339, 6] on span "Activities" at bounding box center [354, 8] width 31 height 7
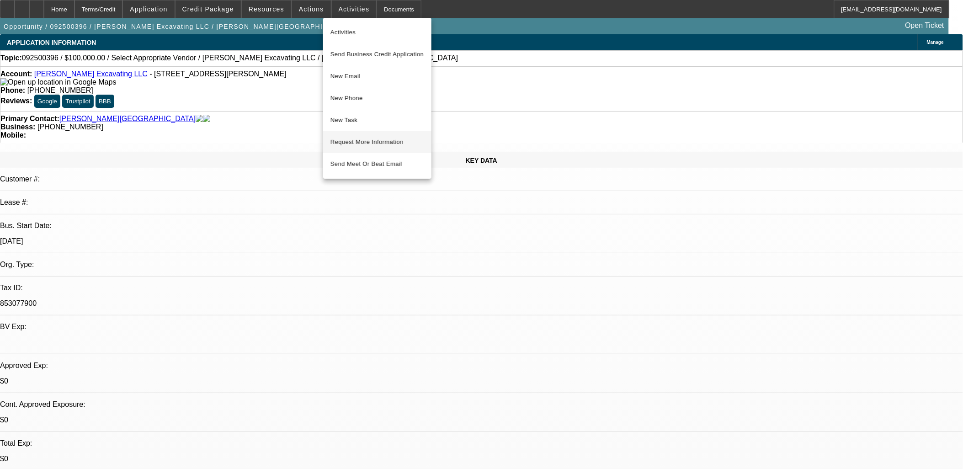
click at [369, 142] on span "Request More Information" at bounding box center [377, 142] width 94 height 11
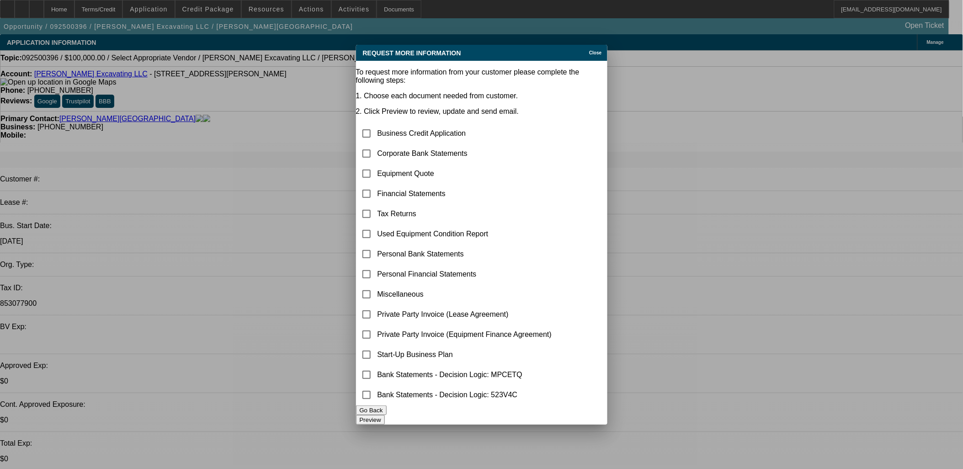
click at [587, 45] on div "Close" at bounding box center [597, 50] width 20 height 11
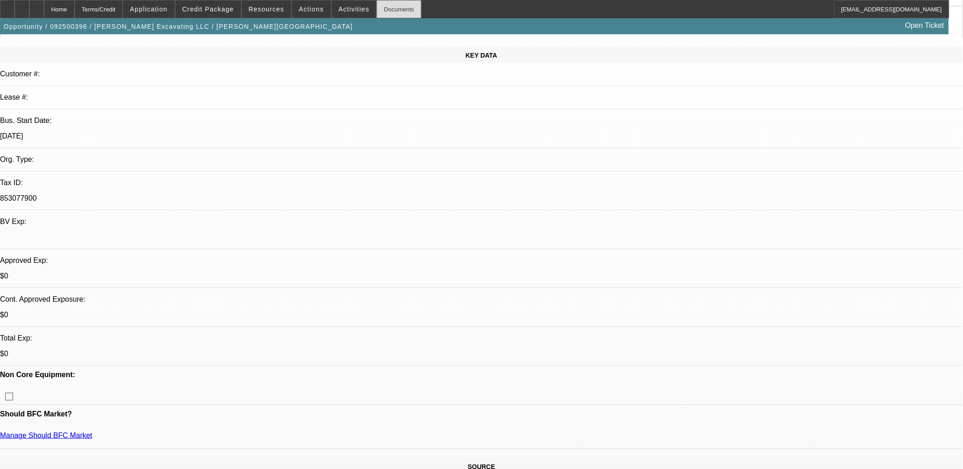
scroll to position [51, 0]
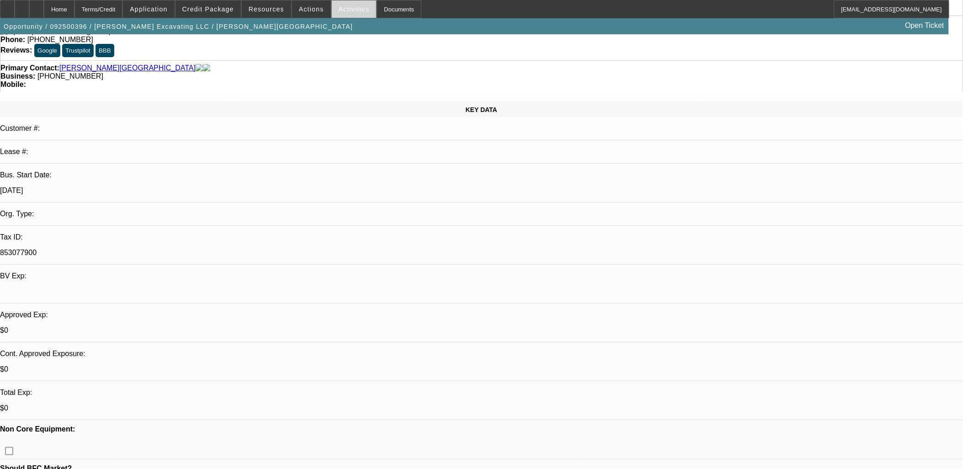
click at [341, 2] on span at bounding box center [354, 9] width 45 height 22
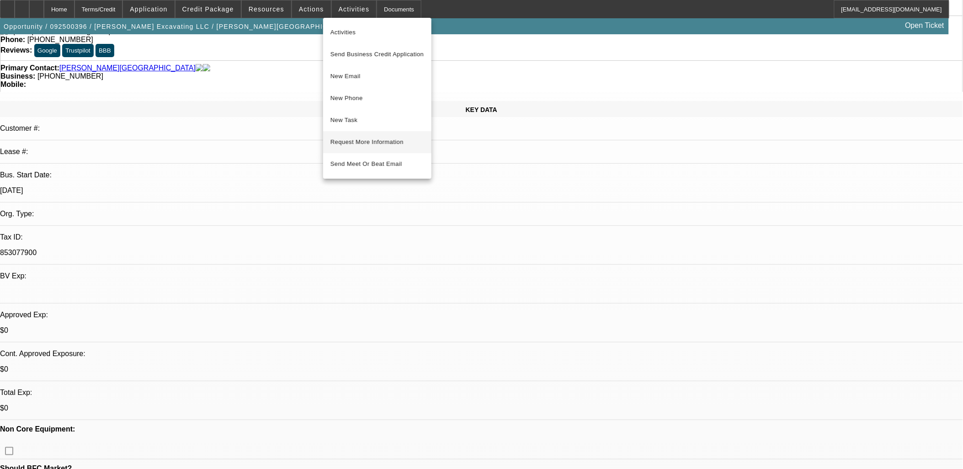
click at [354, 144] on span "Request More Information" at bounding box center [377, 142] width 94 height 11
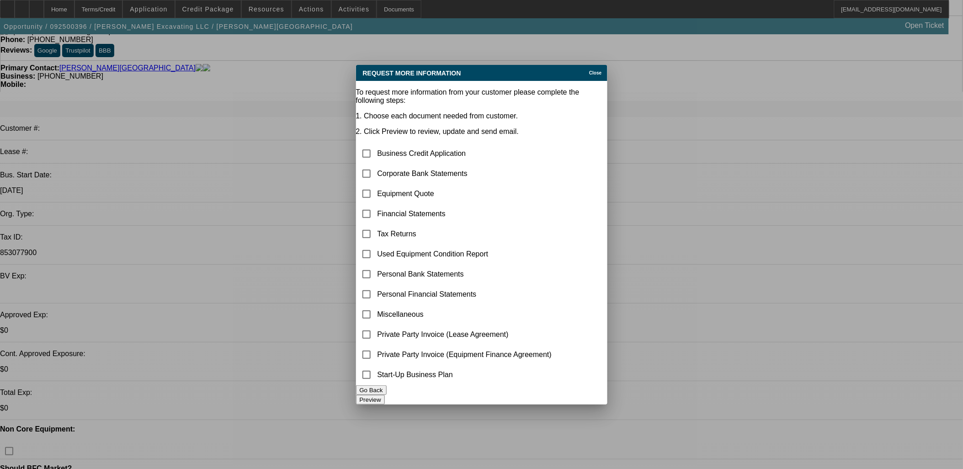
scroll to position [0, 0]
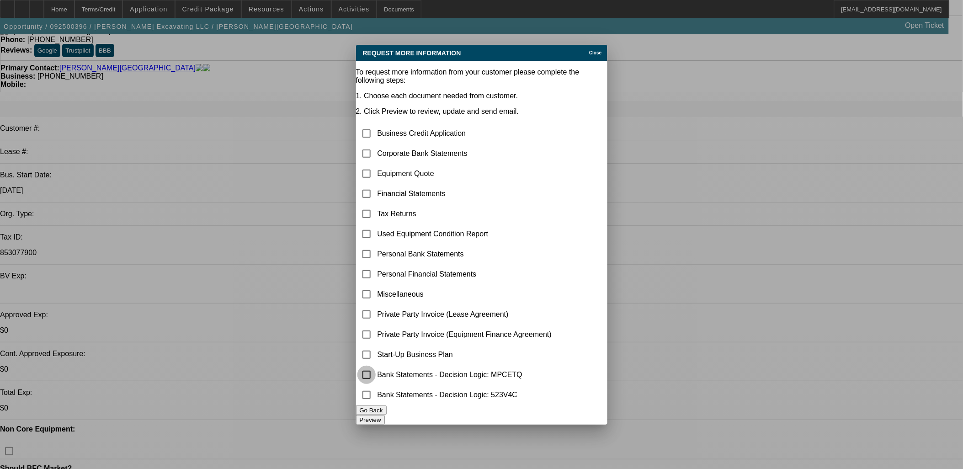
click at [376, 369] on input "checkbox" at bounding box center [366, 375] width 18 height 18
checkbox input "true"
click at [385, 417] on button "Preview" at bounding box center [370, 420] width 29 height 10
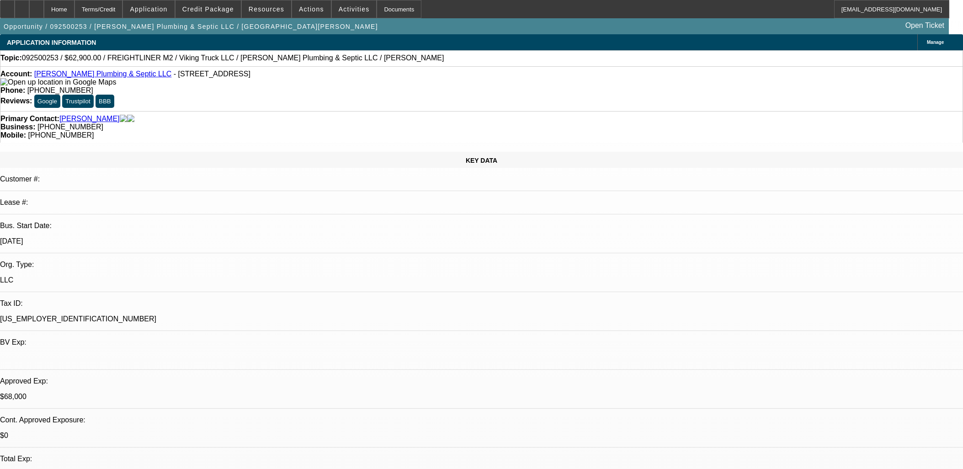
select select "0"
select select "2"
select select "0"
select select "6"
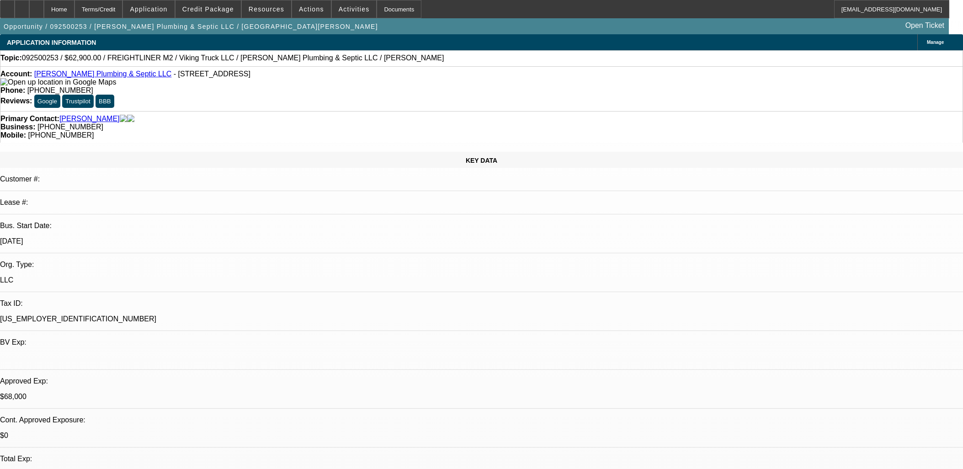
select select "0.1"
select select "2"
select select "0"
select select "6"
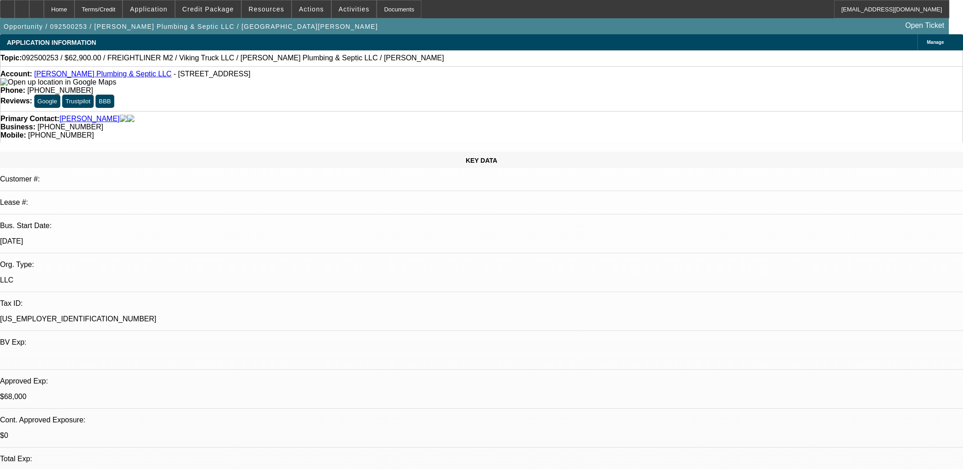
select select "0"
select select "2"
select select "0"
select select "6"
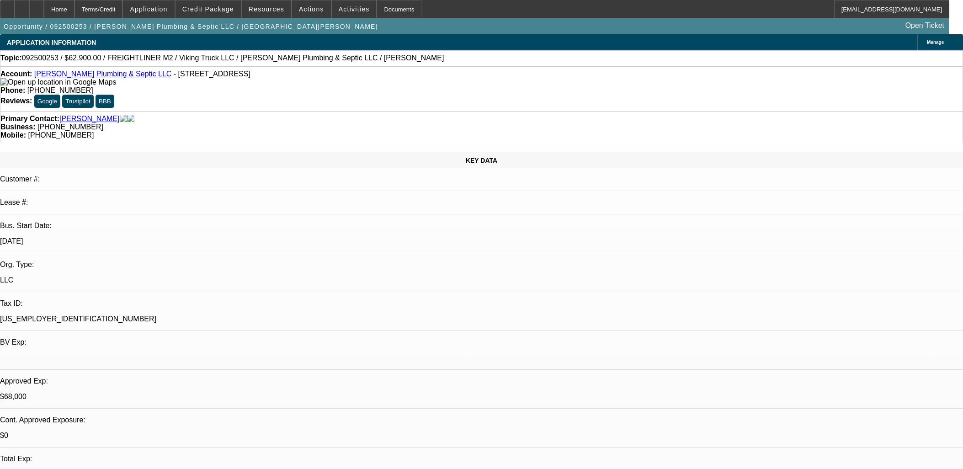
select select "0.1"
select select "2"
select select "0"
select select "6"
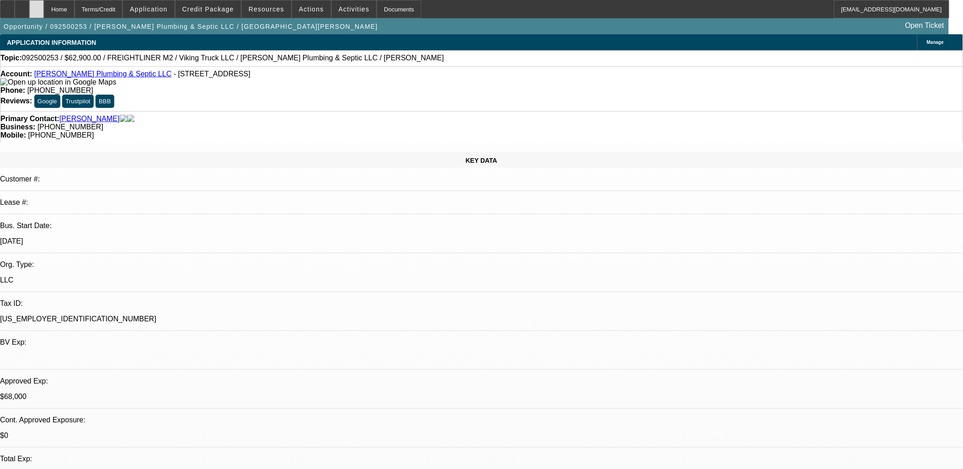
click at [44, 12] on div at bounding box center [36, 9] width 15 height 18
select select "0"
select select "2"
select select "0"
select select "0.1"
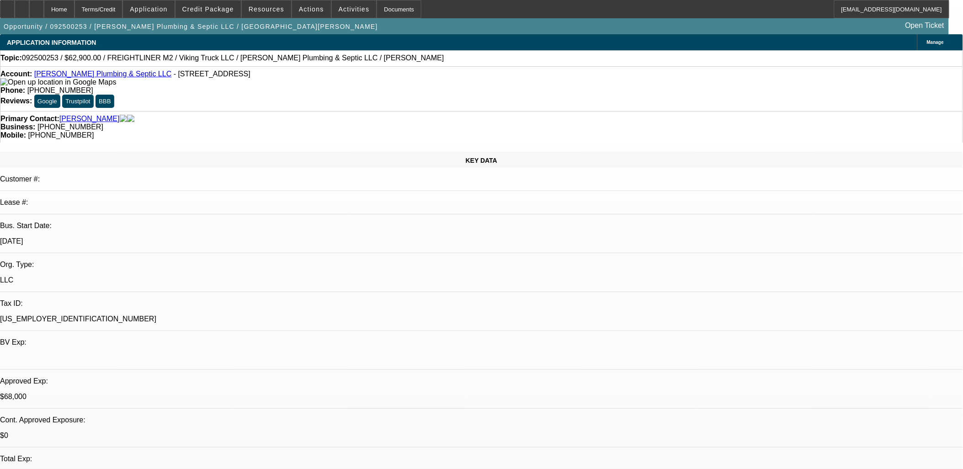
select select "2"
select select "0"
select select "2"
select select "0"
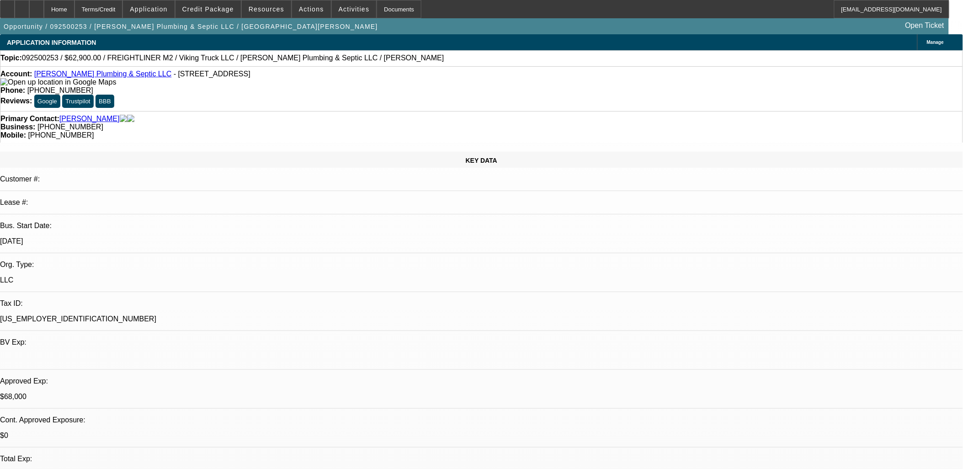
select select "0.1"
select select "2"
select select "0"
select select "1"
select select "2"
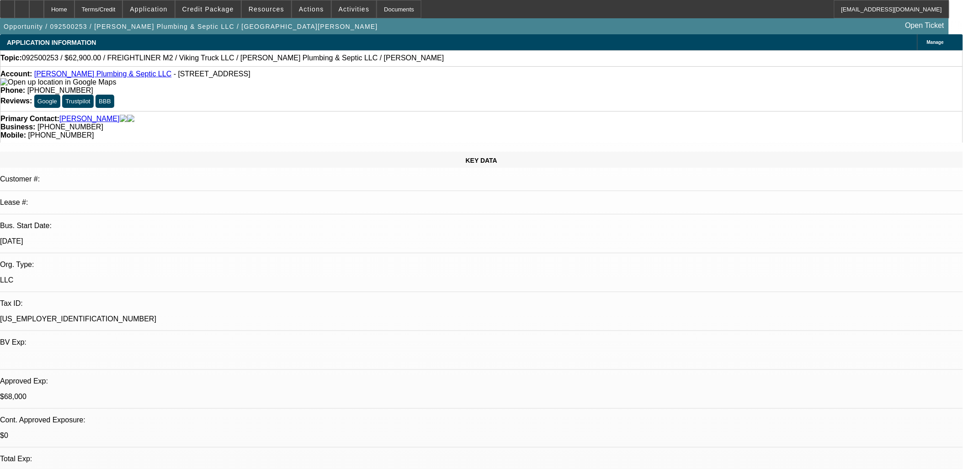
select select "6"
select select "1"
select select "2"
select select "6"
select select "1"
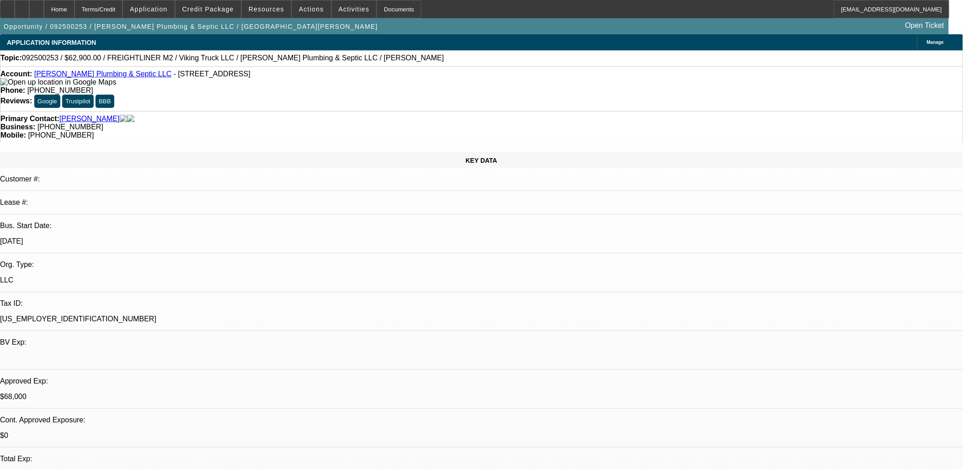
select select "2"
select select "6"
select select "1"
select select "2"
select select "6"
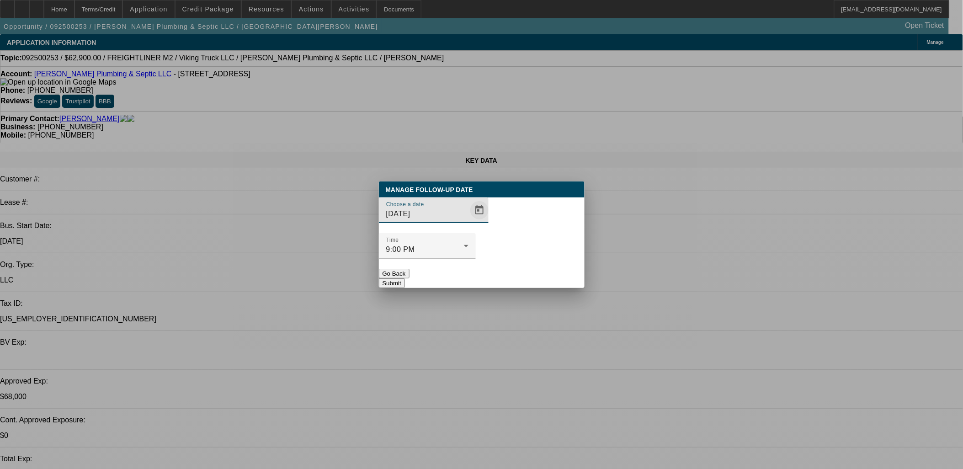
click at [468, 221] on span "Open calendar" at bounding box center [479, 210] width 22 height 22
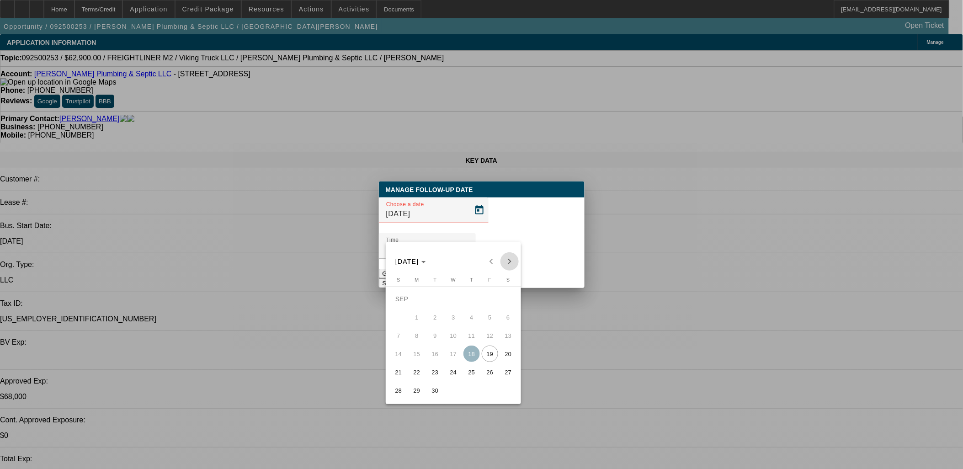
click at [506, 256] on span "Next month" at bounding box center [509, 261] width 18 height 18
click at [490, 302] on span "3" at bounding box center [490, 299] width 16 height 16
type input "[DATE]"
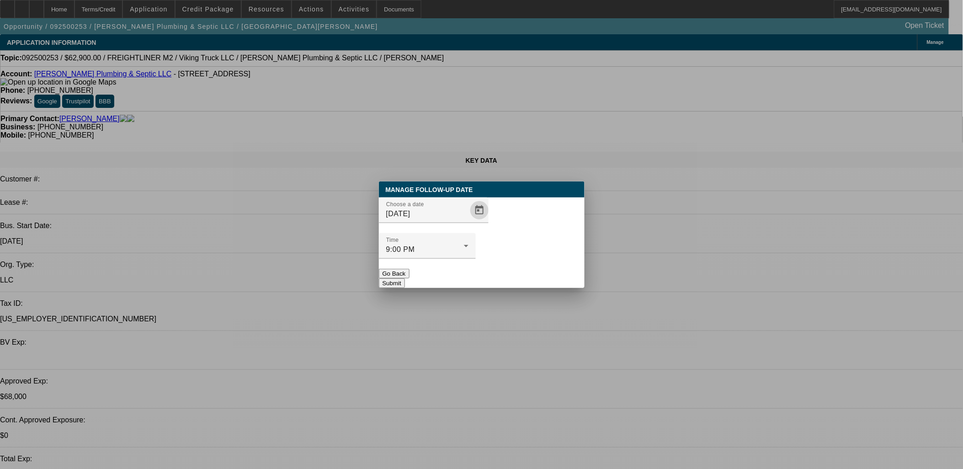
click at [405, 278] on button "Submit" at bounding box center [392, 283] width 26 height 10
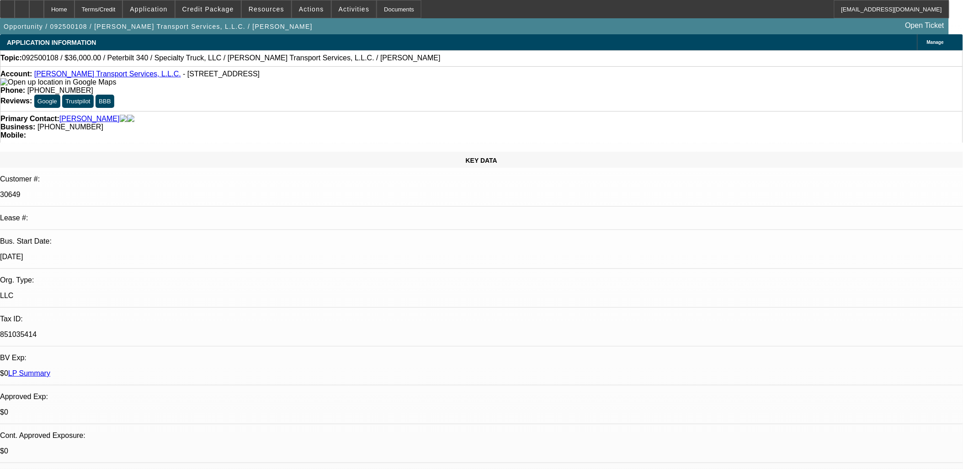
select select "0"
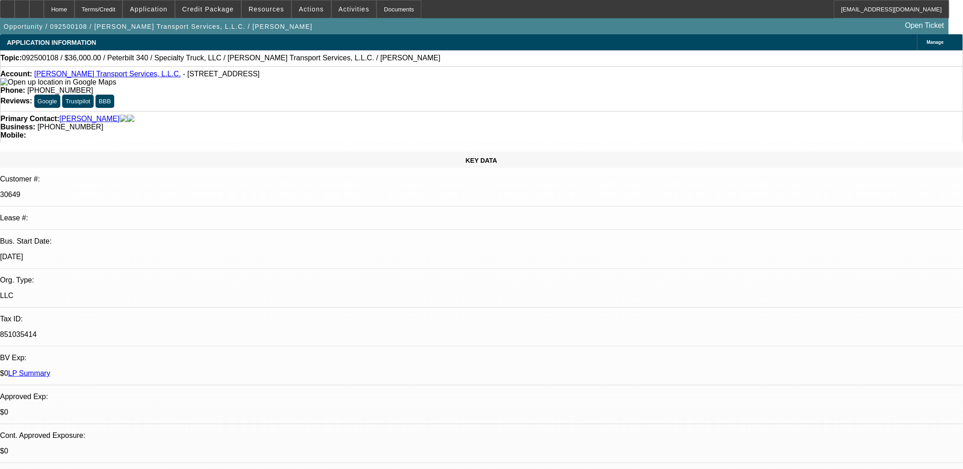
select select "0"
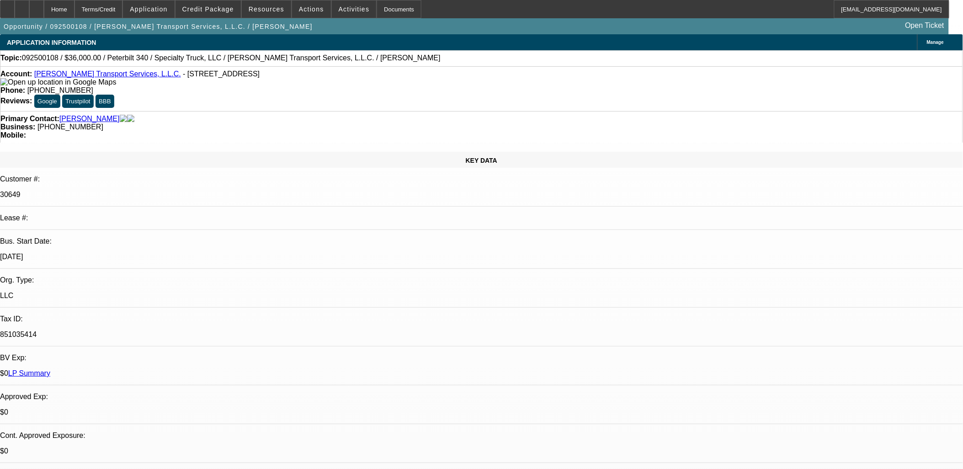
select select "0"
select select "1"
select select "3"
select select "6"
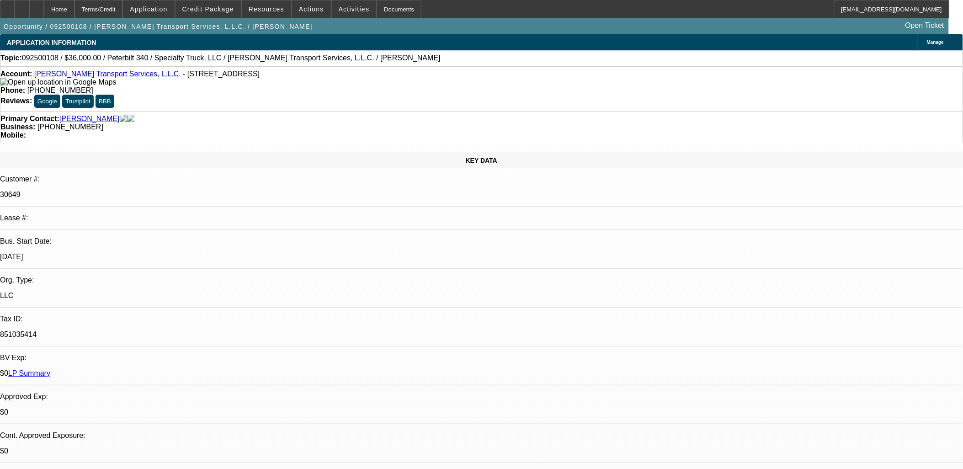
select select "1"
select select "6"
select select "1"
select select "3"
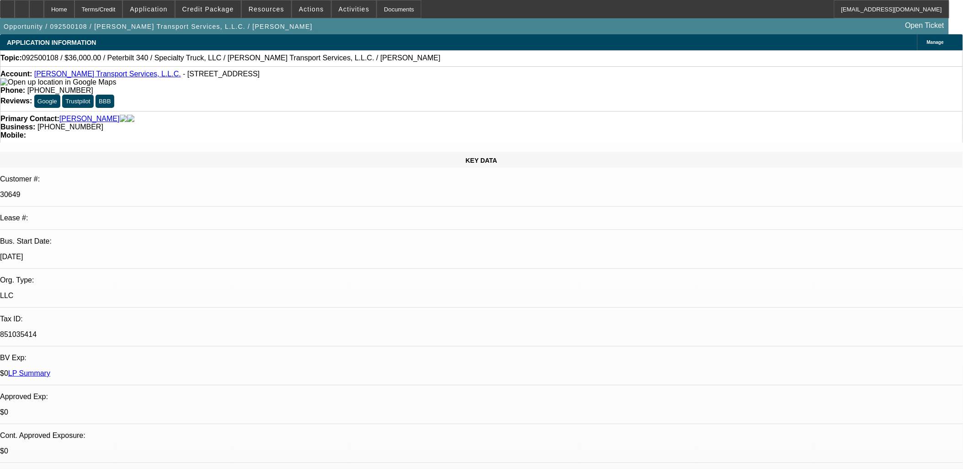
select select "6"
select select "1"
select select "3"
select select "6"
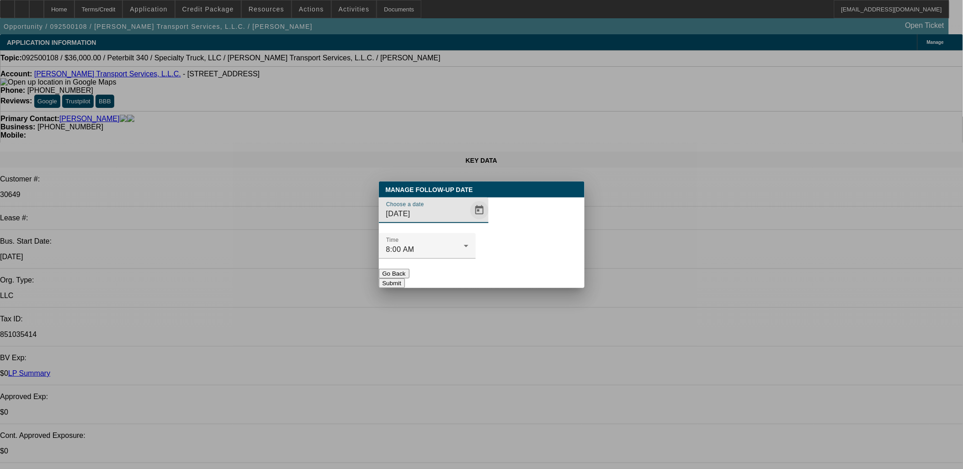
click at [468, 221] on span "Open calendar" at bounding box center [479, 210] width 22 height 22
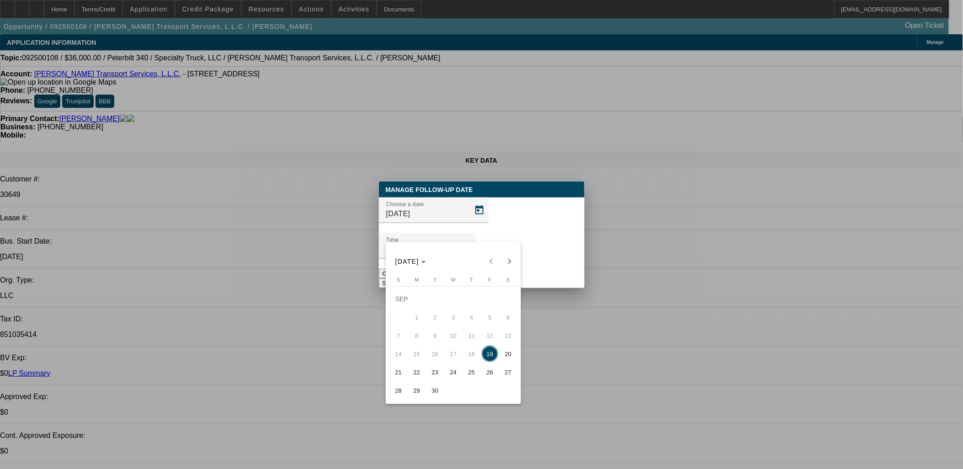
click at [418, 375] on span "22" at bounding box center [416, 372] width 16 height 16
type input "9/22/2025"
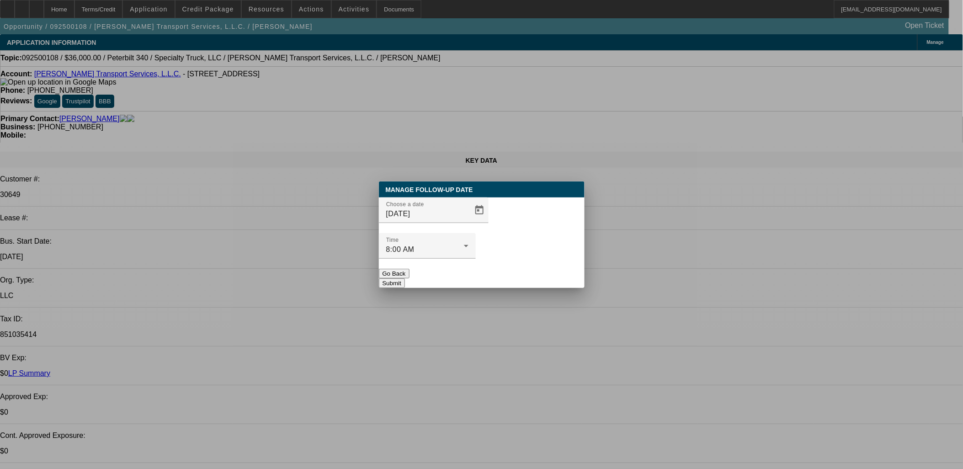
drag, startPoint x: 515, startPoint y: 262, endPoint x: 481, endPoint y: 238, distance: 41.7
click at [405, 278] on button "Submit" at bounding box center [392, 283] width 26 height 10
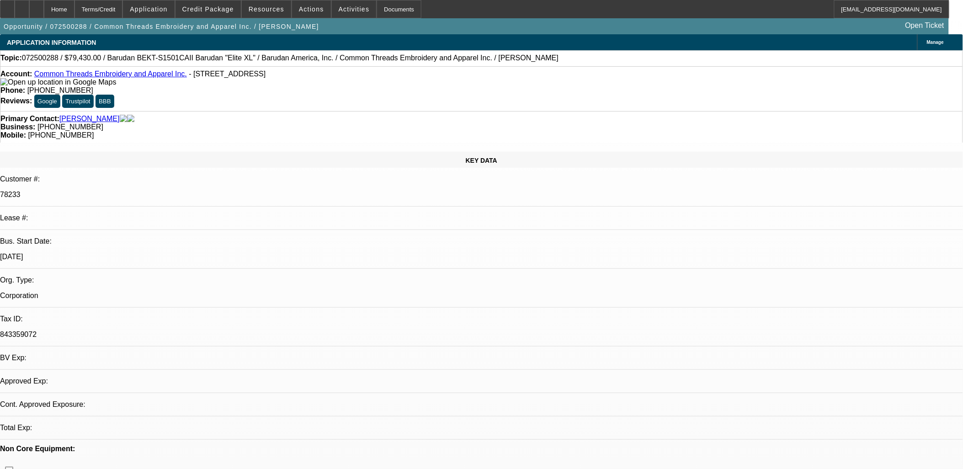
select select "0"
select select "2"
select select "0"
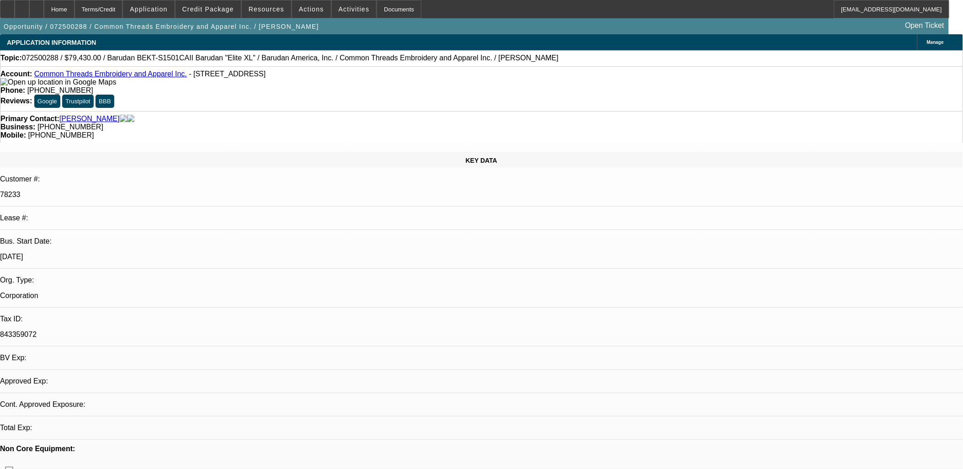
select select "0"
select select "1"
select select "2"
select select "6"
select select "1"
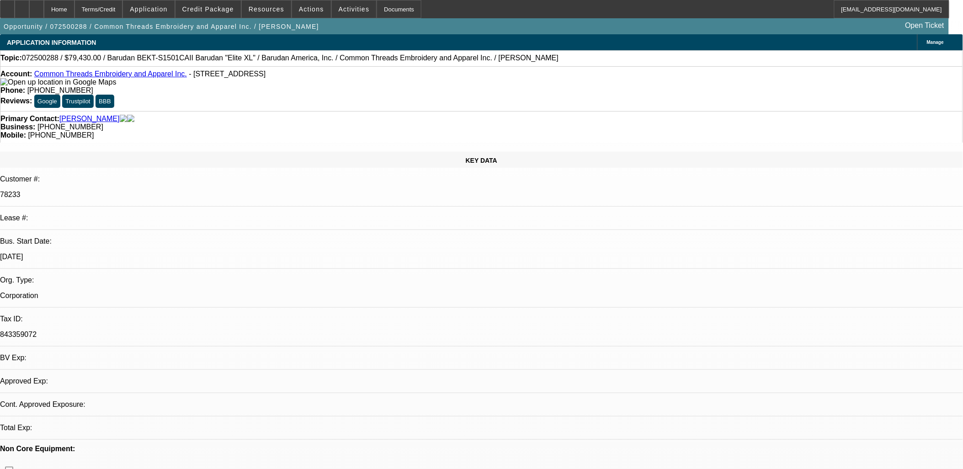
select select "1"
select select "6"
